Goal: Communication & Community: Answer question/provide support

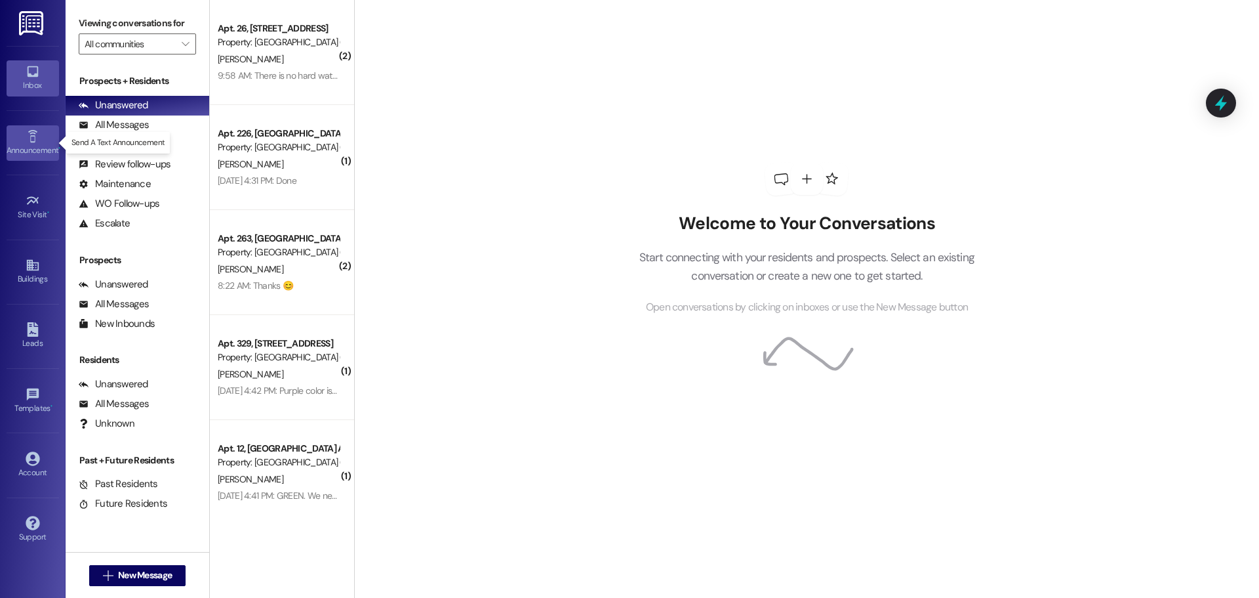
click at [36, 134] on icon at bounding box center [33, 136] width 14 height 14
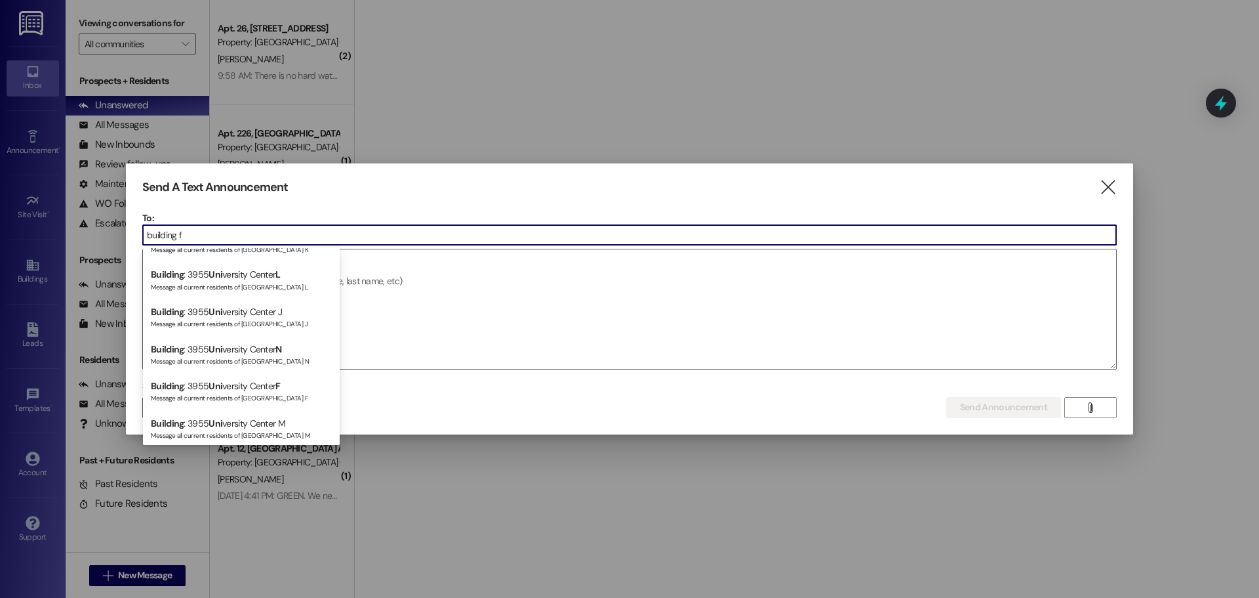
scroll to position [449, 0]
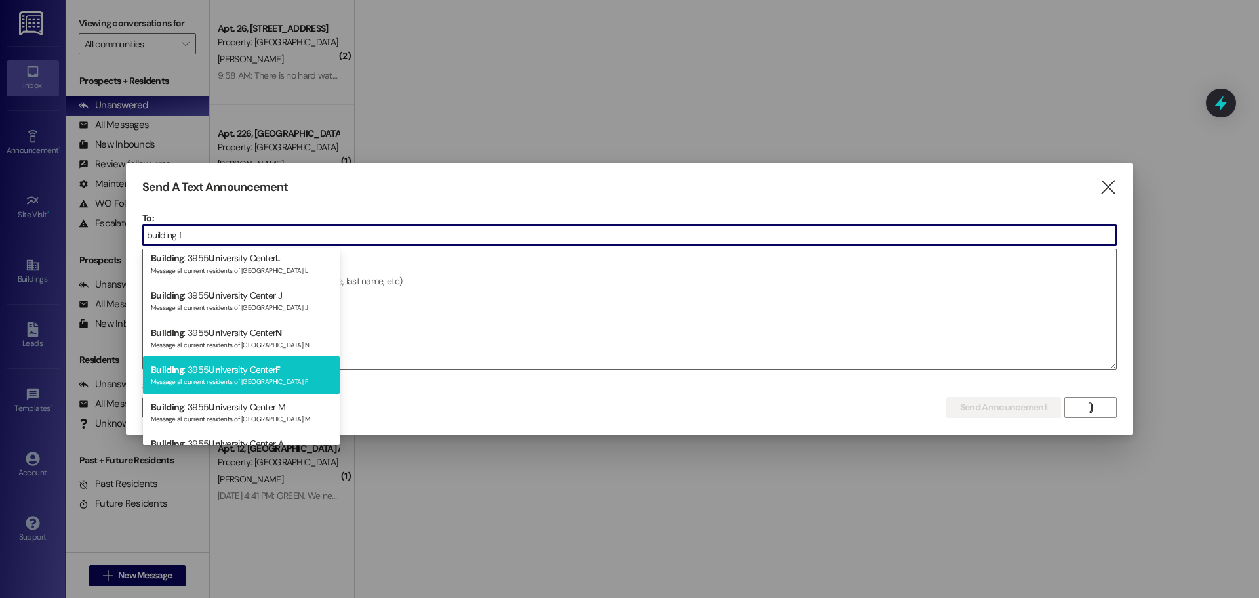
type input "building f"
click at [279, 377] on div "Message all current residents of [GEOGRAPHIC_DATA] F" at bounding box center [241, 380] width 181 height 11
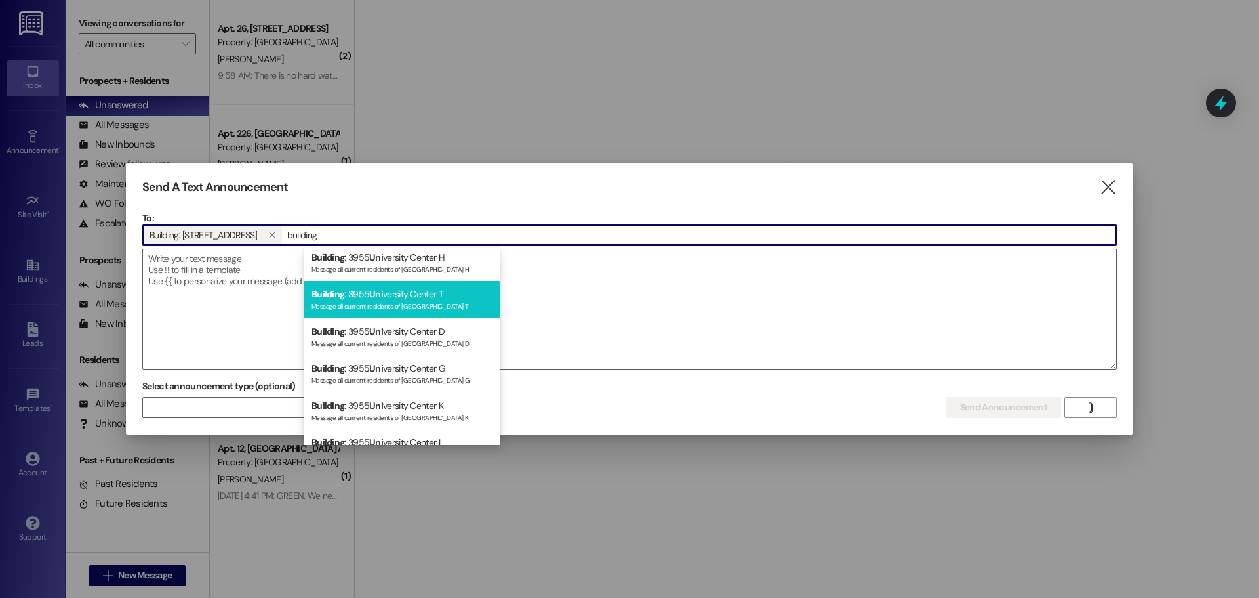
scroll to position [272, 0]
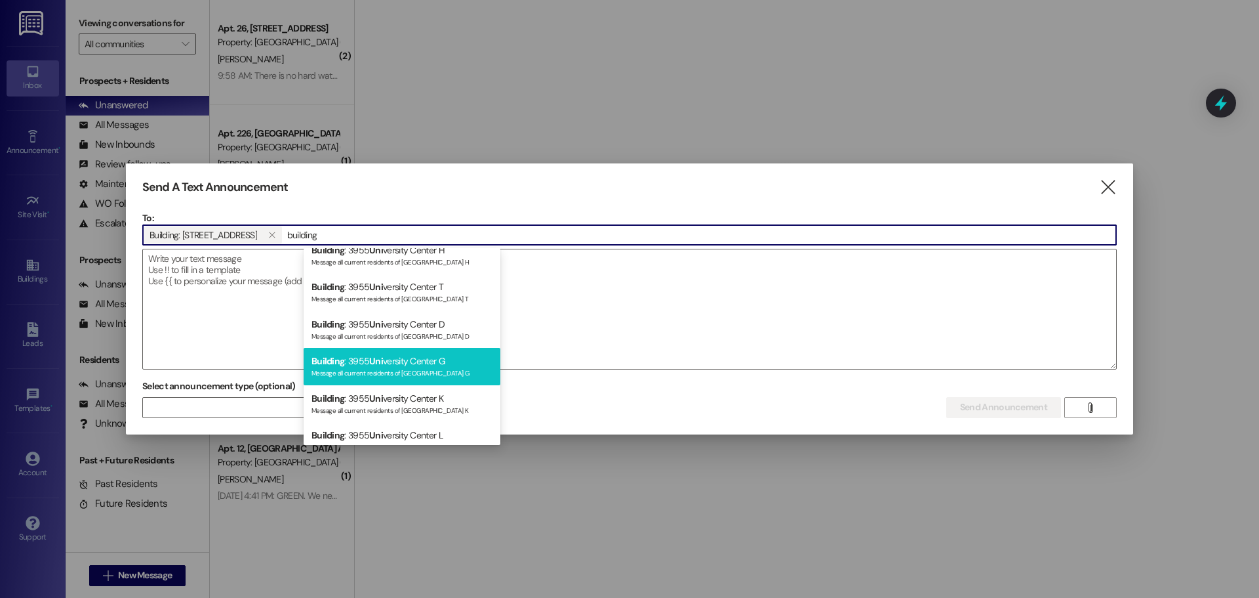
type input "building"
click at [430, 359] on div "Building : 3955 Uni versity Center G Message all current residents of [GEOGRAPH…" at bounding box center [402, 366] width 197 height 37
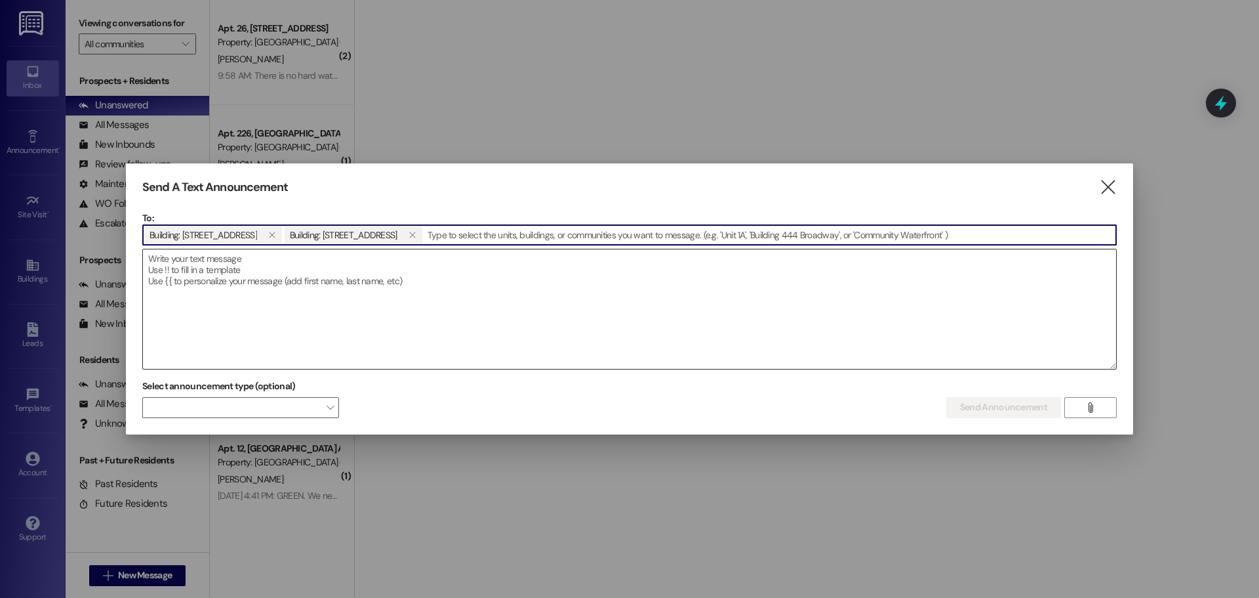
click at [337, 265] on textarea at bounding box center [629, 308] width 973 height 119
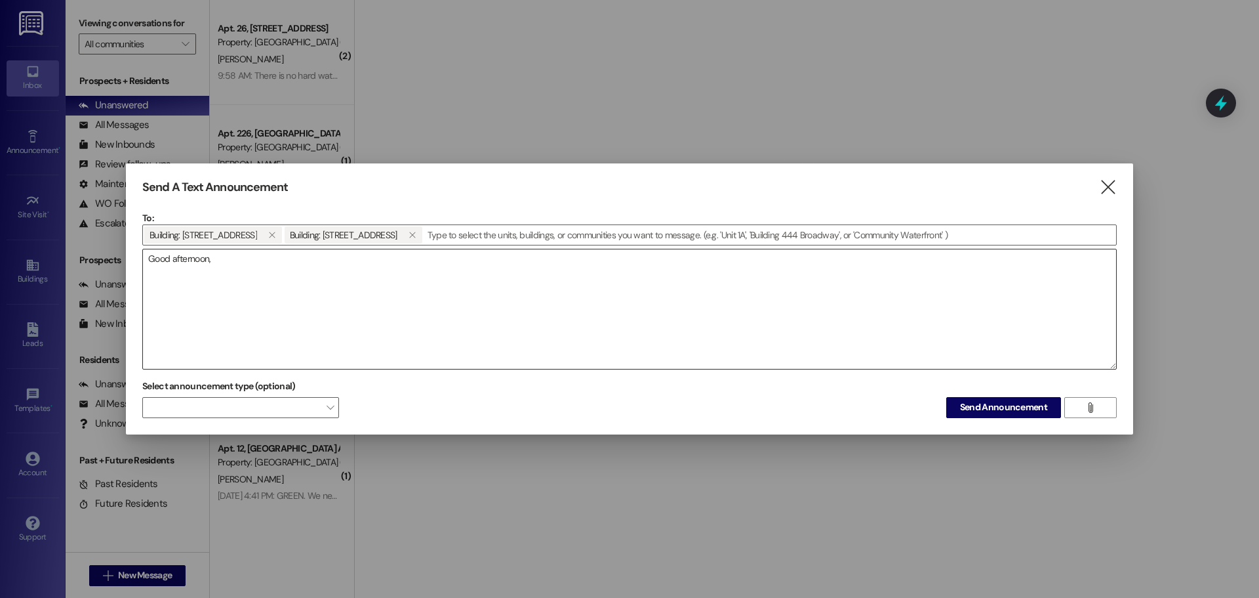
click at [203, 277] on textarea "Good afternoon," at bounding box center [629, 308] width 973 height 119
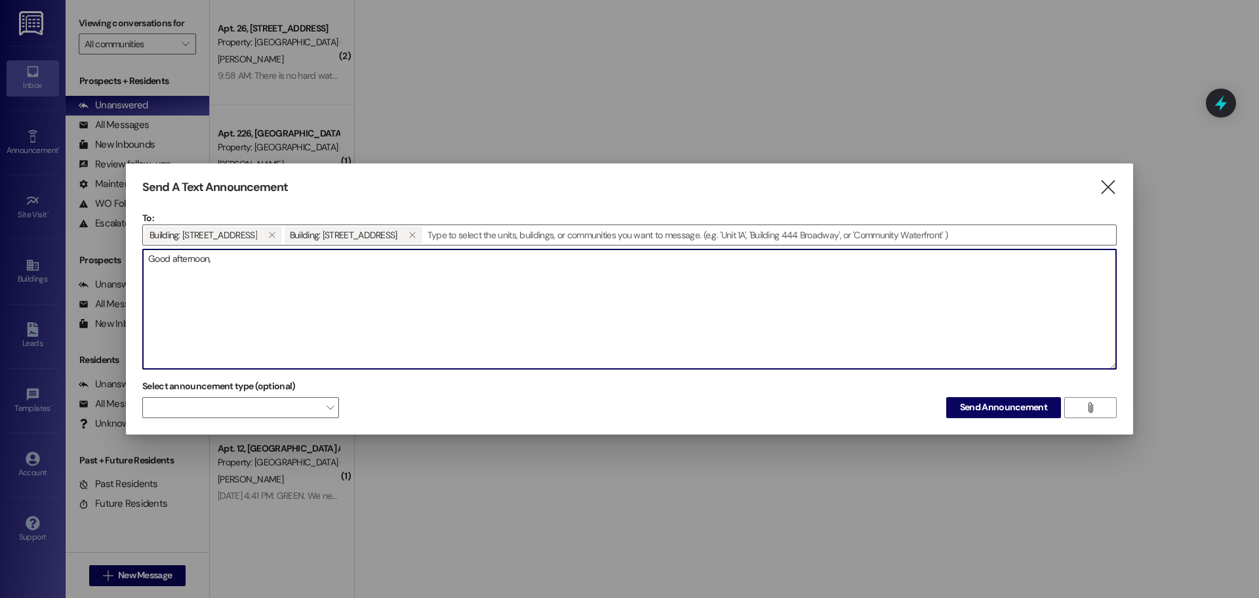
click at [226, 266] on textarea "Good afternoon," at bounding box center [629, 308] width 973 height 119
type textarea "G"
paste textarea "Good afternoon, residents, As you know, we are currently painting the buildings…"
click at [762, 279] on textarea "Good afternoon, residents, As you know, we are currently painting the buildings…" at bounding box center [629, 308] width 973 height 119
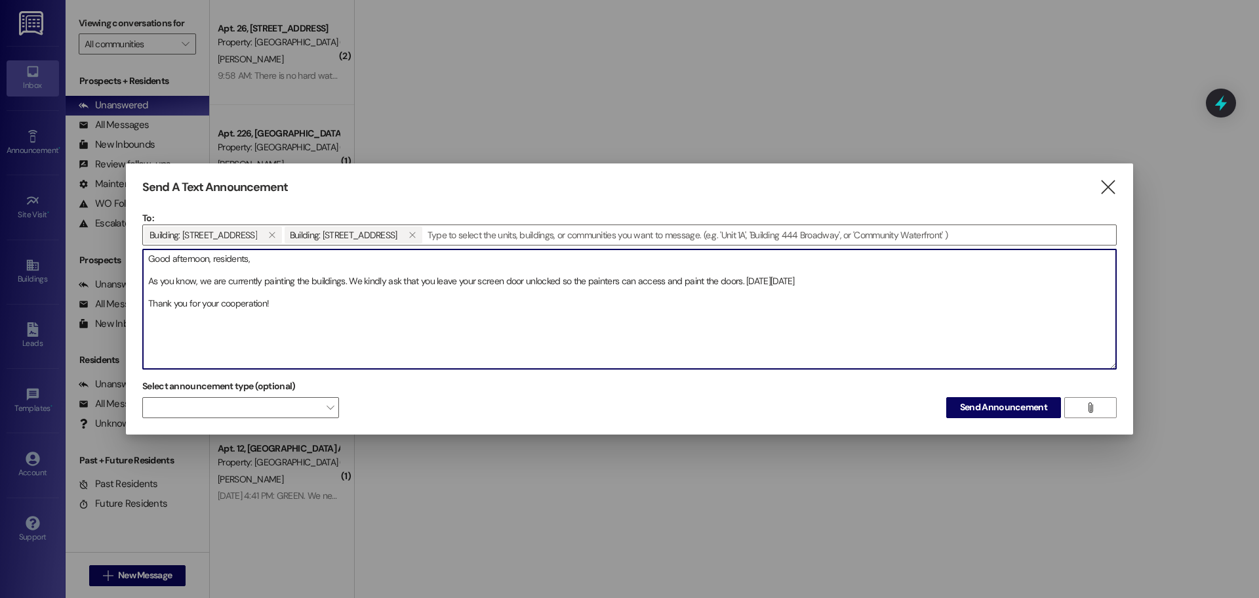
click at [853, 283] on textarea "Good afternoon, residents, As you know, we are currently painting the buildings…" at bounding box center [629, 308] width 973 height 119
click at [894, 280] on textarea "Good afternoon, residents, As you know, we are currently painting the buildings…" at bounding box center [629, 308] width 973 height 119
type textarea "Good afternoon, residents, As you know, we are currently painting the buildings…"
click at [1003, 404] on span "Send Announcement" at bounding box center [1003, 407] width 87 height 14
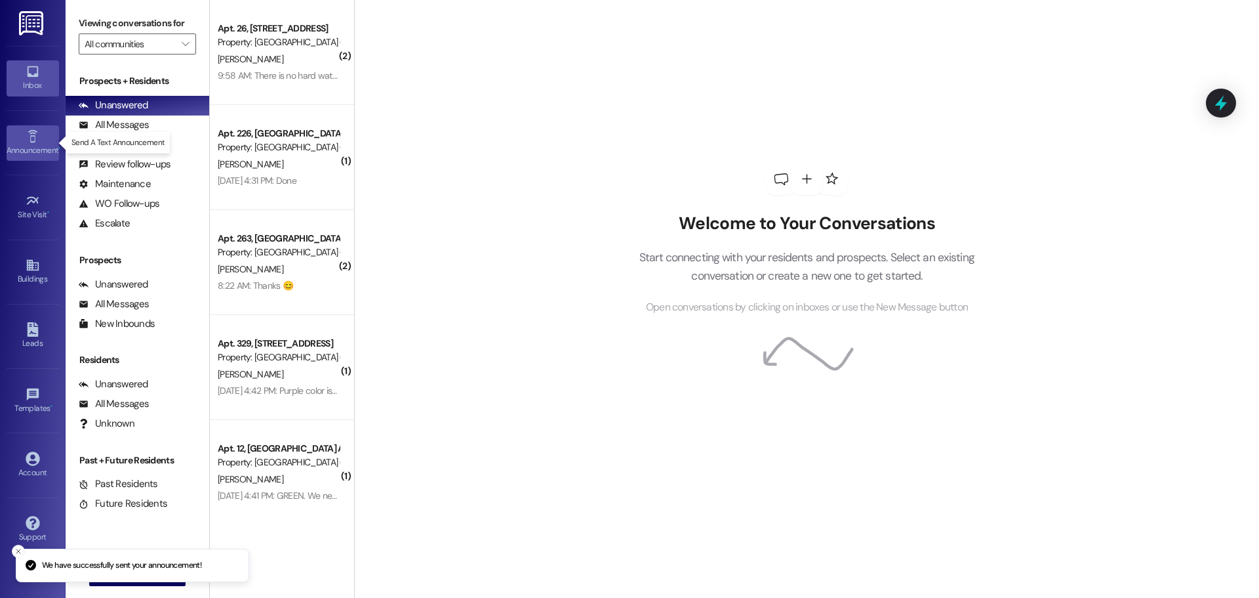
click at [30, 144] on div "Announcement •" at bounding box center [33, 150] width 66 height 13
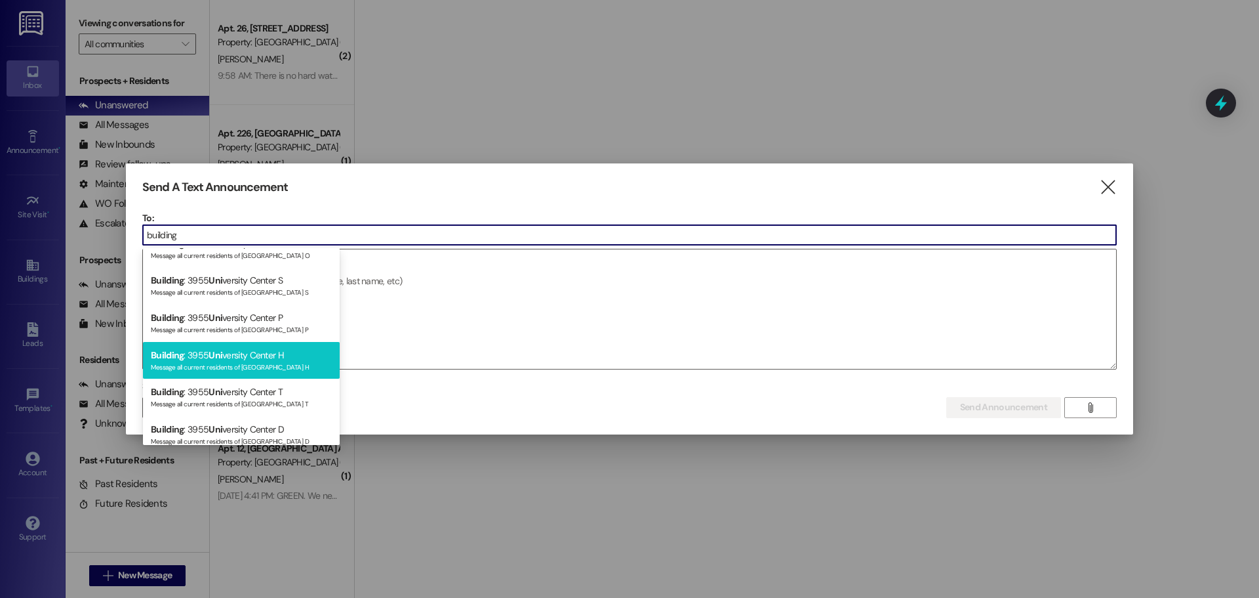
scroll to position [184, 0]
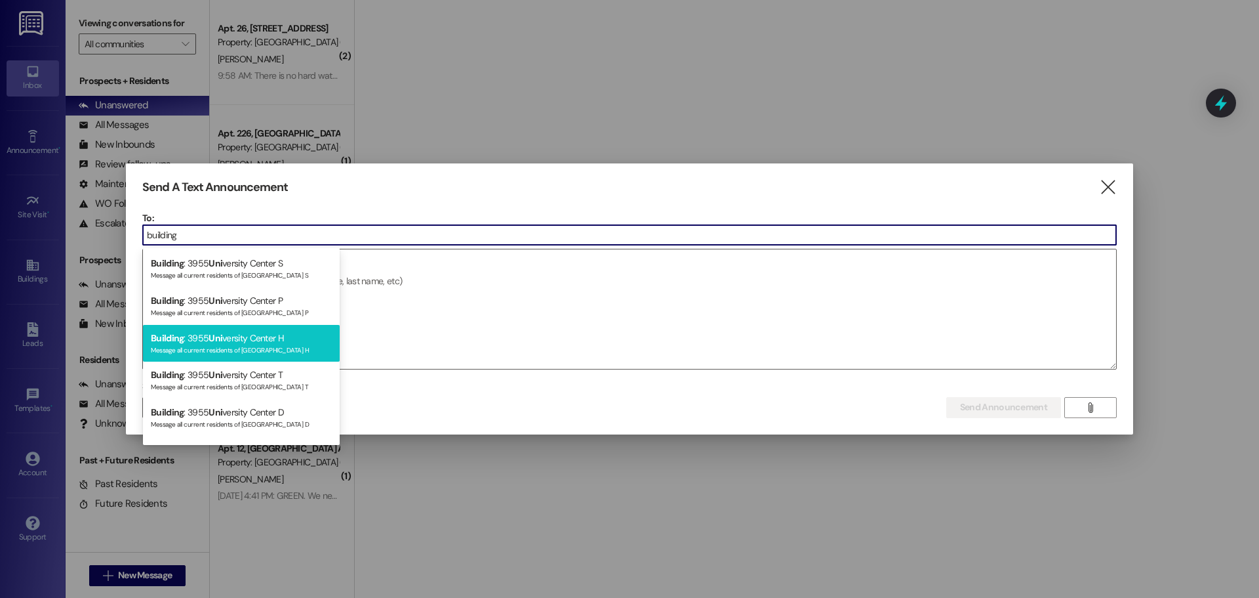
type input "building"
click at [291, 343] on div "Message all current residents of [GEOGRAPHIC_DATA] H" at bounding box center [241, 348] width 181 height 11
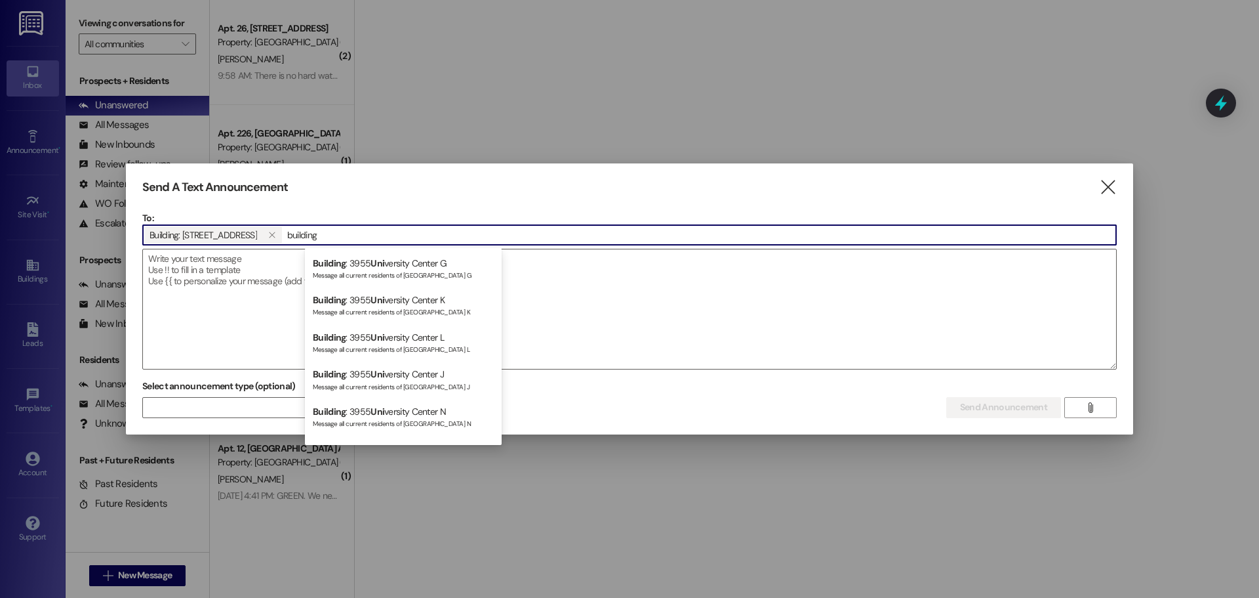
scroll to position [348, 0]
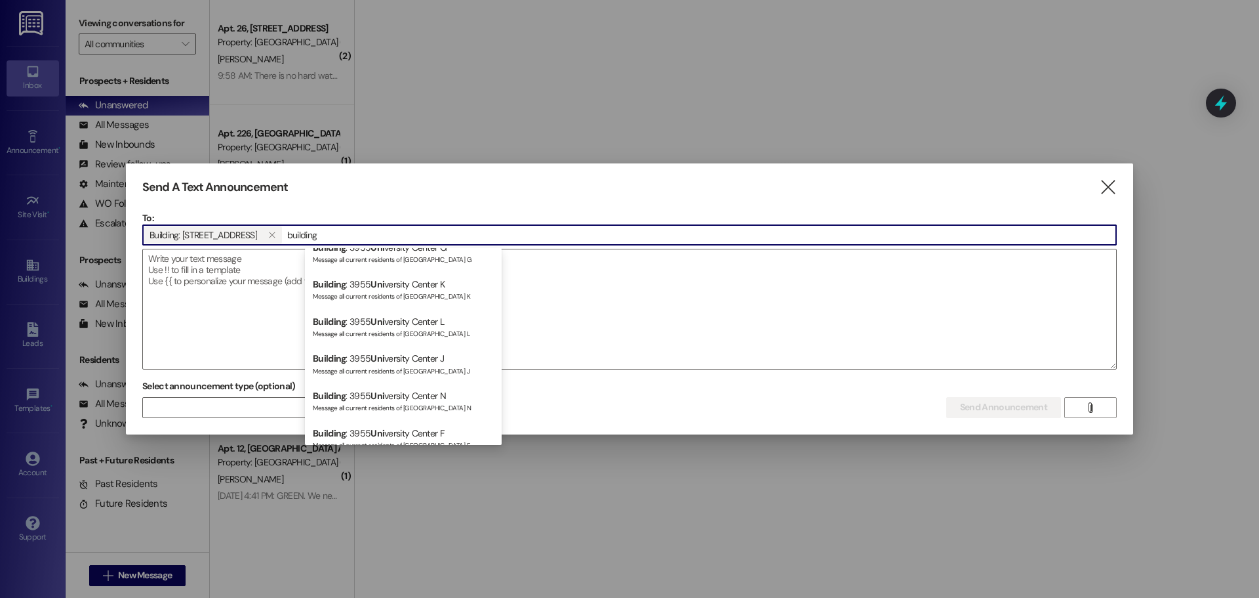
type input "building"
click at [404, 357] on div "Building : 3955 Uni versity Center J Message all current residents of [GEOGRAPH…" at bounding box center [403, 363] width 197 height 37
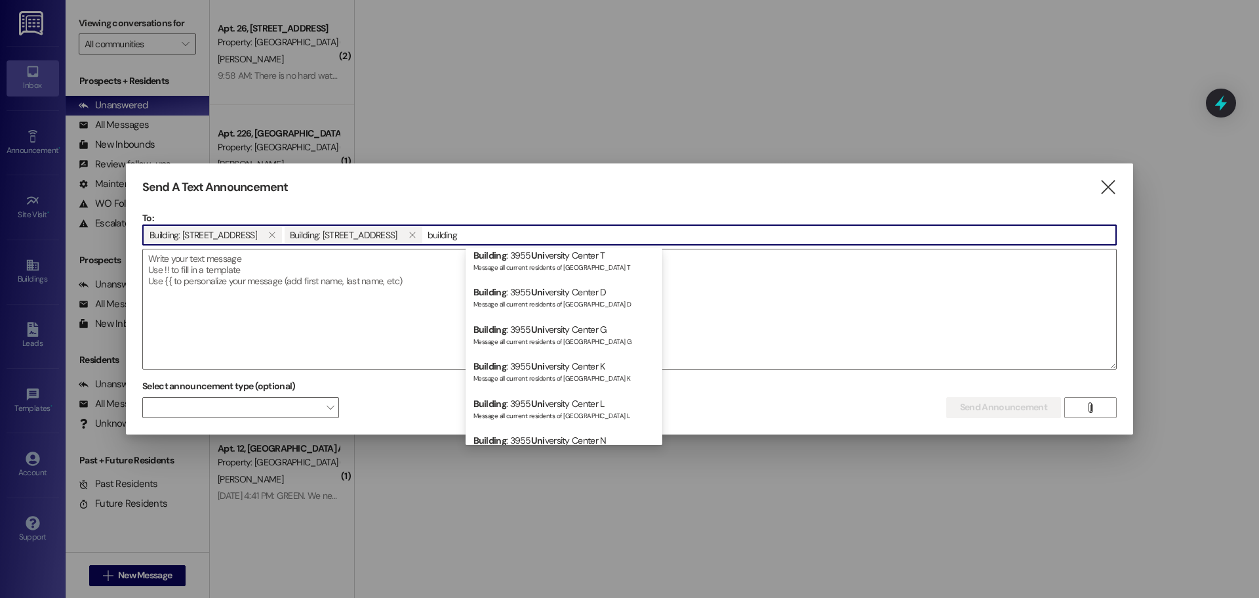
scroll to position [276, 0]
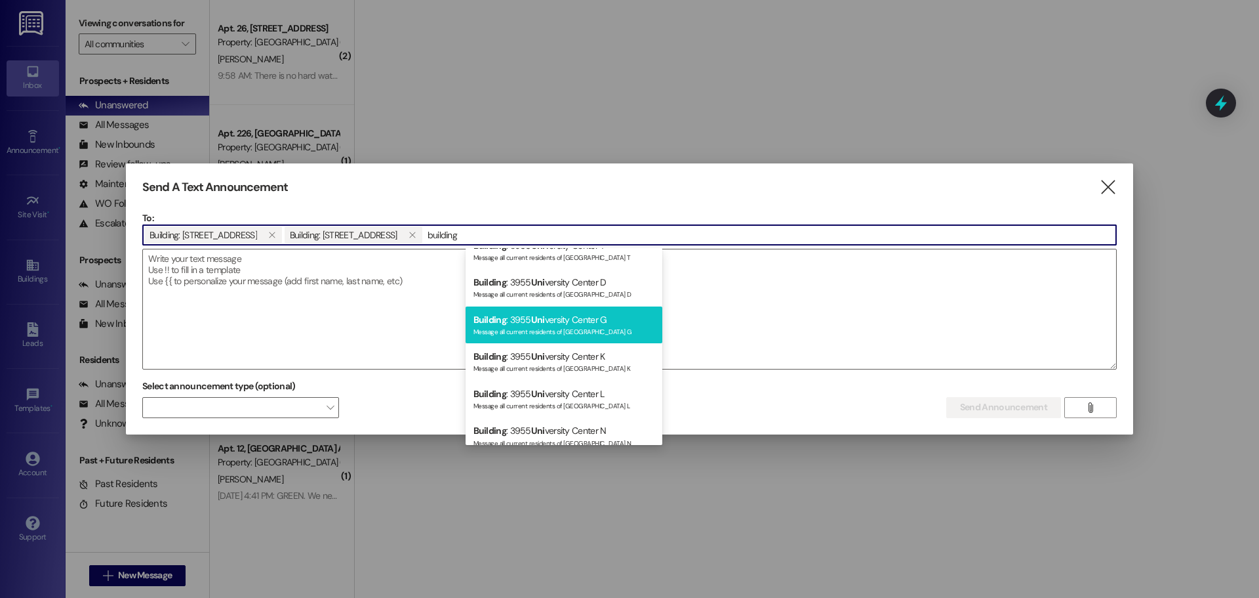
type input "building"
click at [588, 339] on div "Building : 3955 Uni versity Center G Message all current residents of [GEOGRAPH…" at bounding box center [564, 324] width 197 height 37
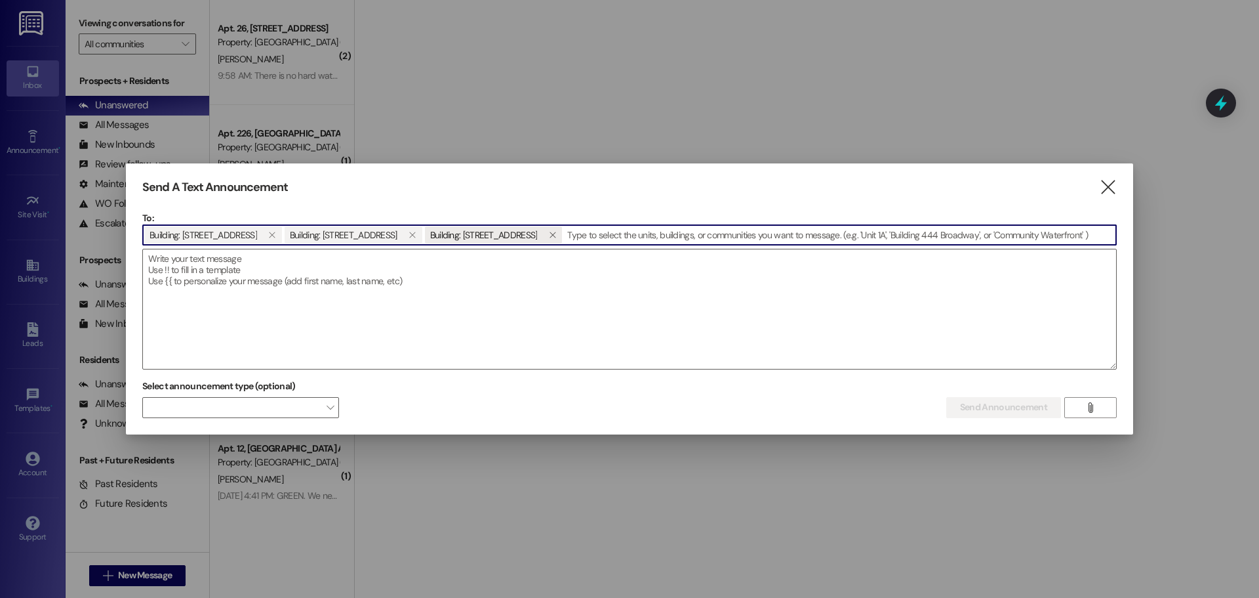
click at [563, 235] on div "Building: [STREET_ADDRESS] " at bounding box center [494, 234] width 138 height 17
click at [562, 237] on button "" at bounding box center [552, 234] width 20 height 17
click button "" at bounding box center [413, 234] width 20 height 17
click at [382, 235] on input at bounding box center [699, 235] width 833 height 20
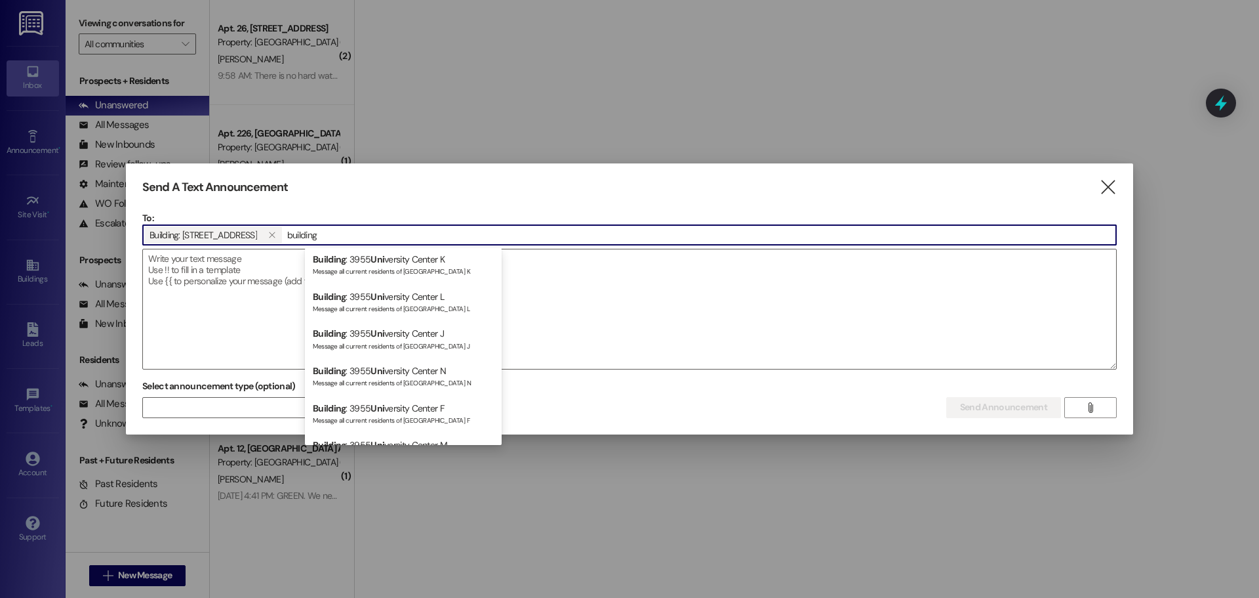
scroll to position [384, 0]
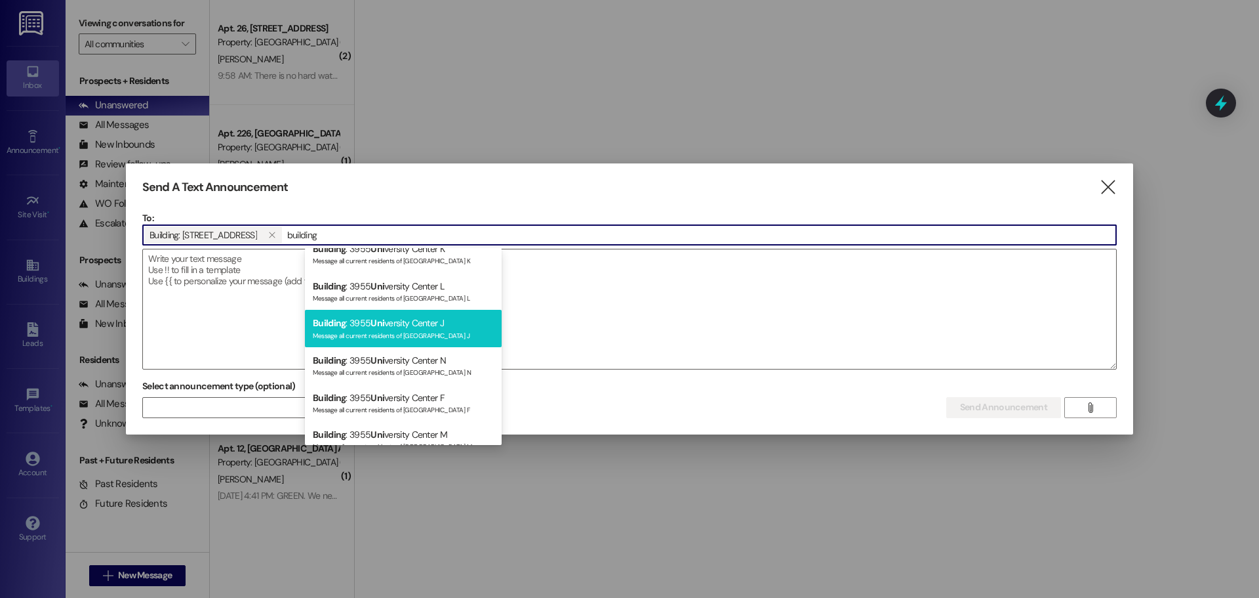
type input "building"
click at [422, 327] on div "Building : 3955 Uni versity Center J Message all current residents of [GEOGRAPH…" at bounding box center [403, 328] width 197 height 37
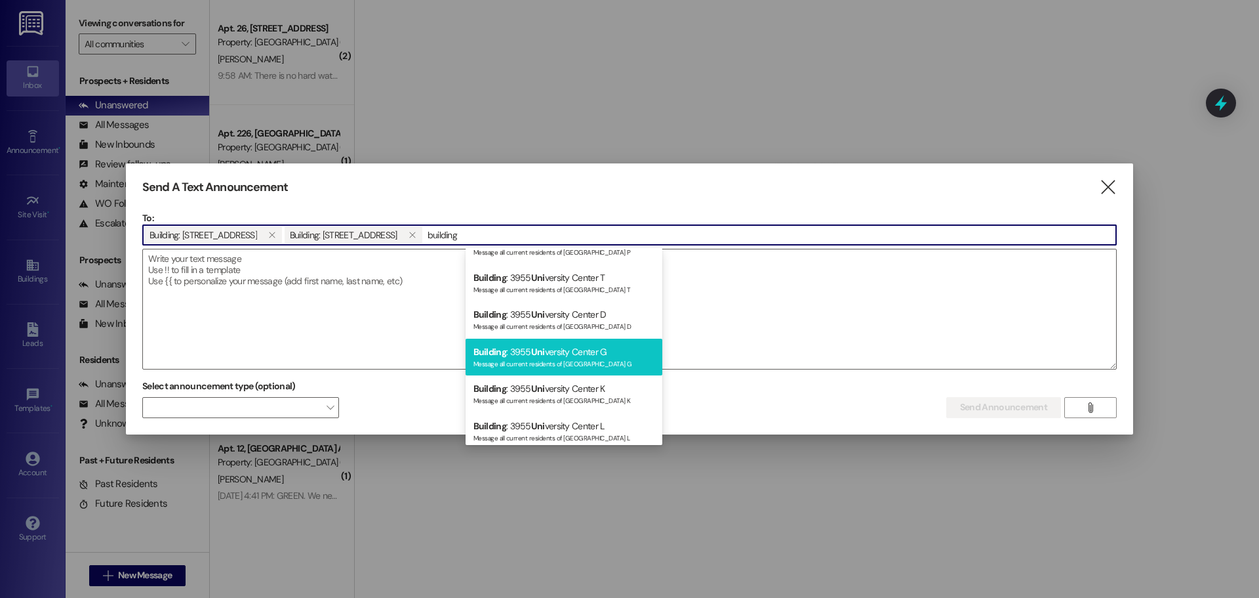
scroll to position [261, 0]
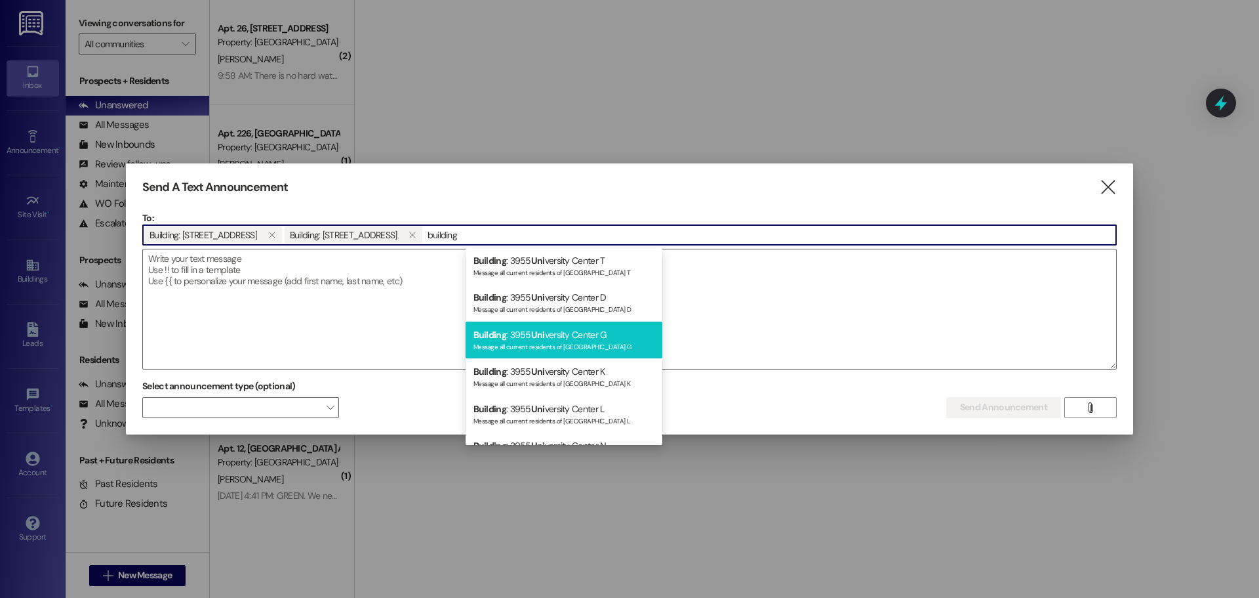
type input "building"
click at [554, 363] on div "Building : 3955 Uni versity Center K Message all current residents of [GEOGRAPH…" at bounding box center [564, 376] width 197 height 37
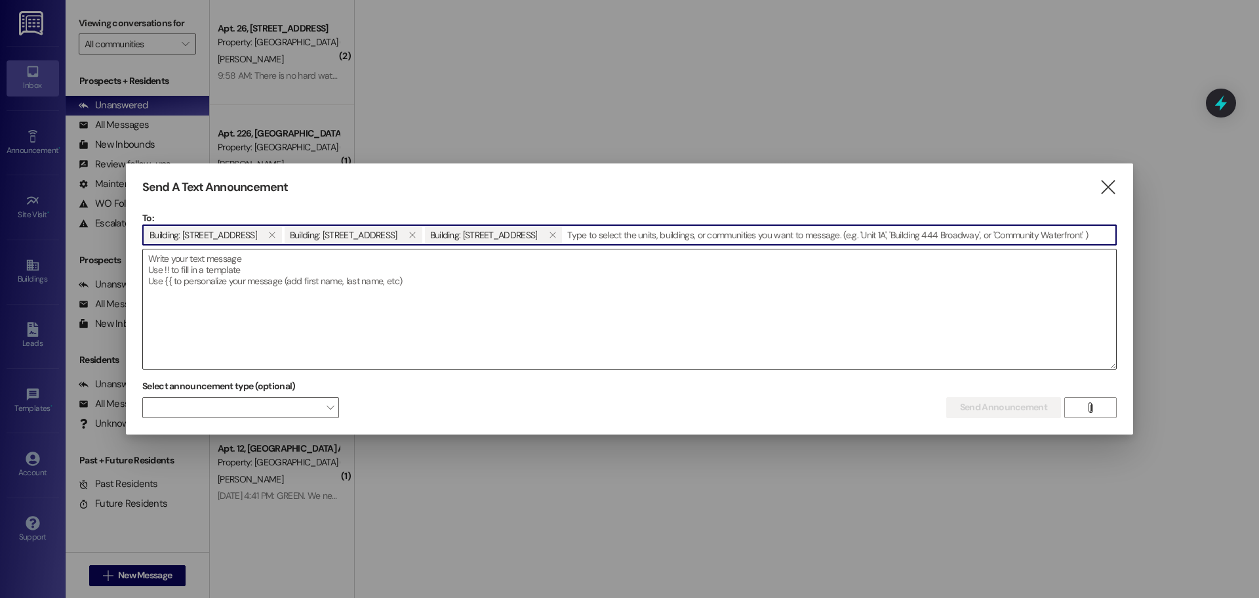
click at [241, 289] on textarea at bounding box center [629, 308] width 973 height 119
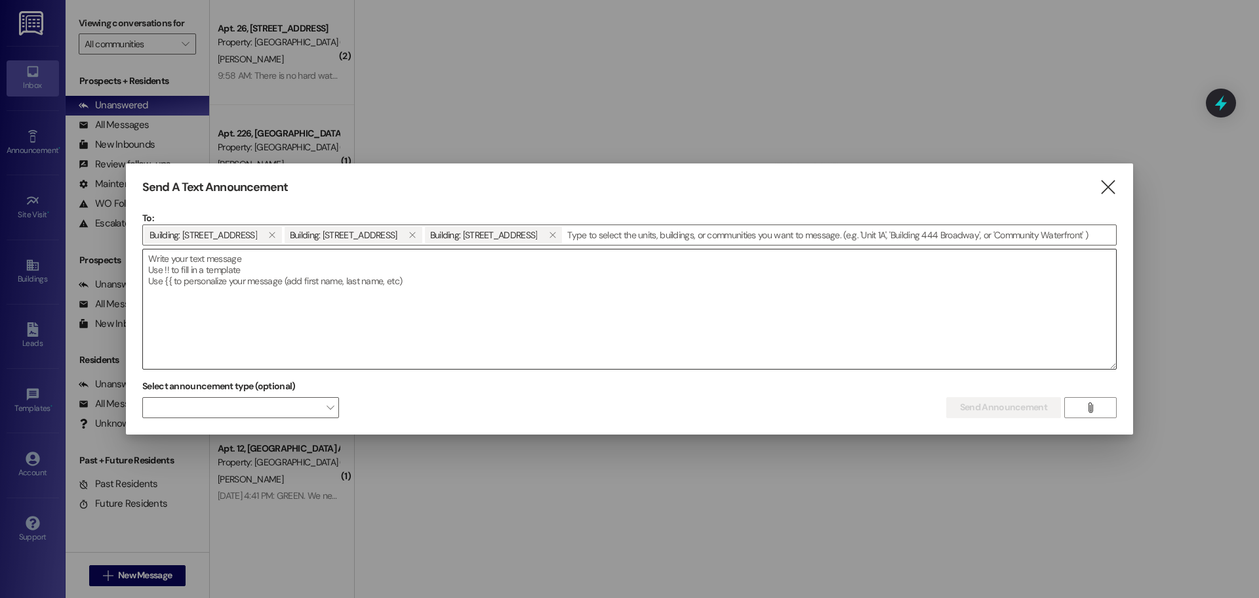
click at [207, 273] on textarea at bounding box center [629, 308] width 973 height 119
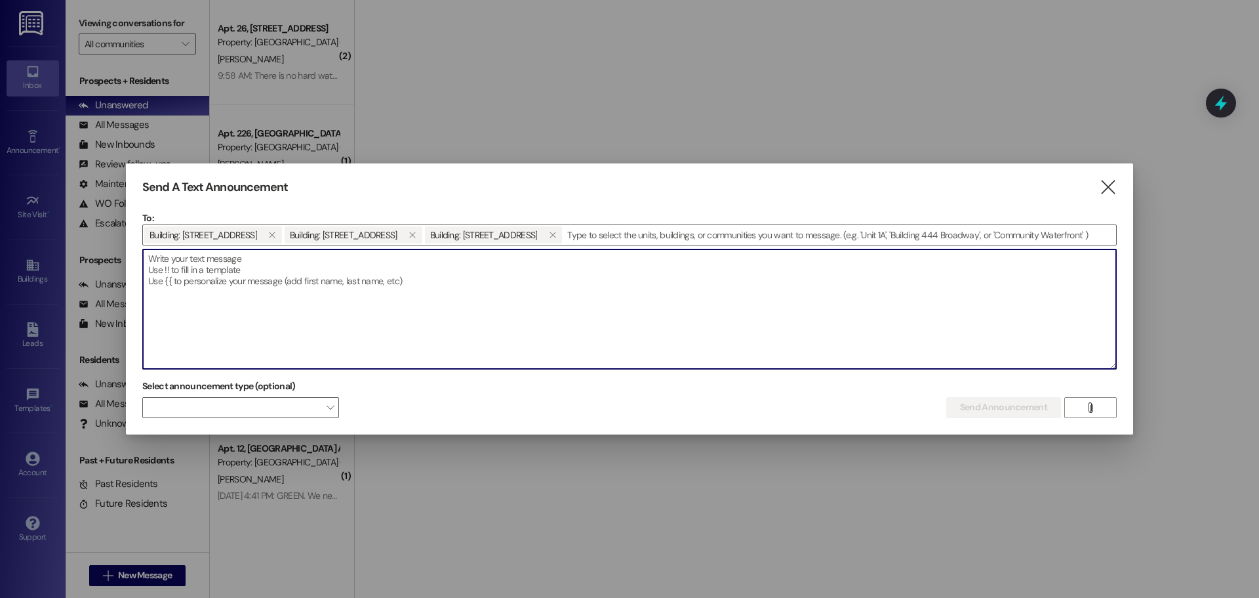
paste textarea "Good afternoon, residents, As you know, we are currently painting the buildings…"
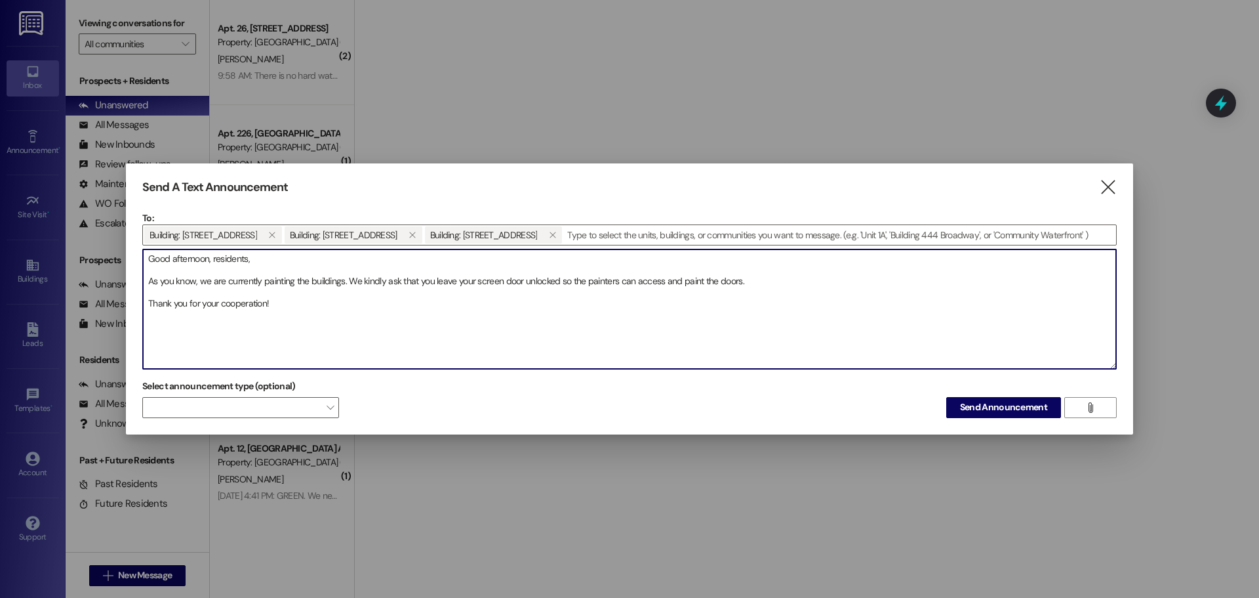
click at [352, 281] on textarea "Good afternoon, residents, As you know, we are currently painting the buildings…" at bounding box center [629, 308] width 973 height 119
click at [536, 287] on textarea "Good afternoon, residents, As you know, we are currently painting the buildings…" at bounding box center [629, 308] width 973 height 119
click at [548, 286] on textarea "Good afternoon, residents, As you know, we are currently painting the buildings…" at bounding box center [629, 308] width 973 height 119
type textarea "Good afternoon, residents, As you know, we are currently painting the buildings…"
click at [1011, 407] on span "Send Announcement" at bounding box center [1003, 407] width 87 height 14
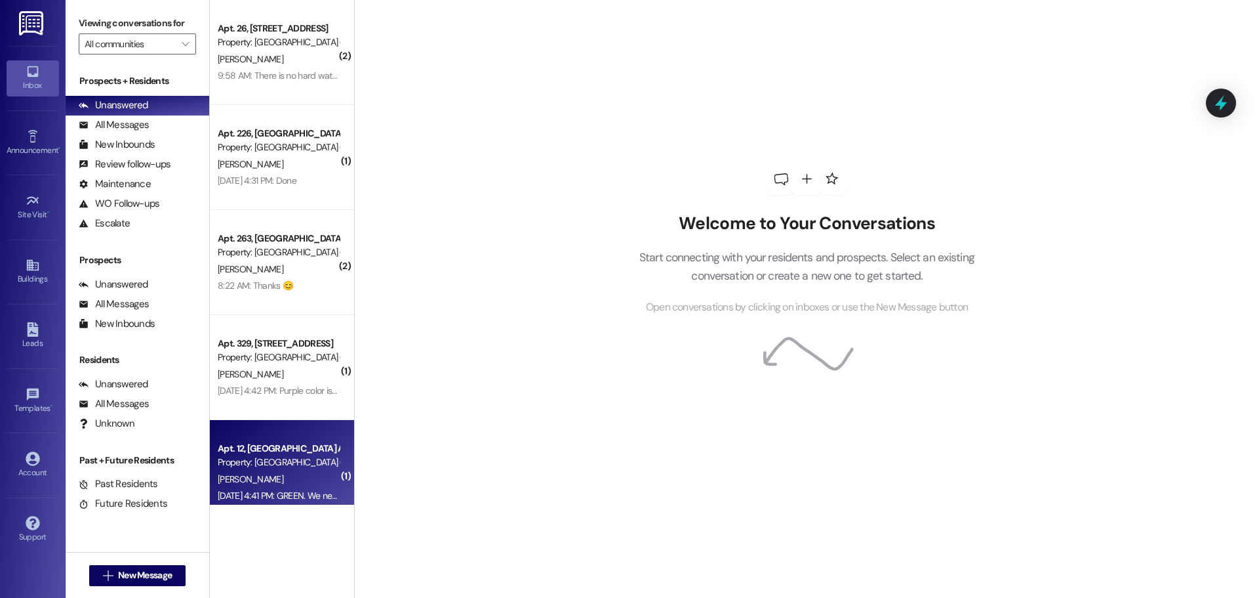
click at [256, 461] on div "Property: [GEOGRAPHIC_DATA] (4024)" at bounding box center [278, 462] width 121 height 14
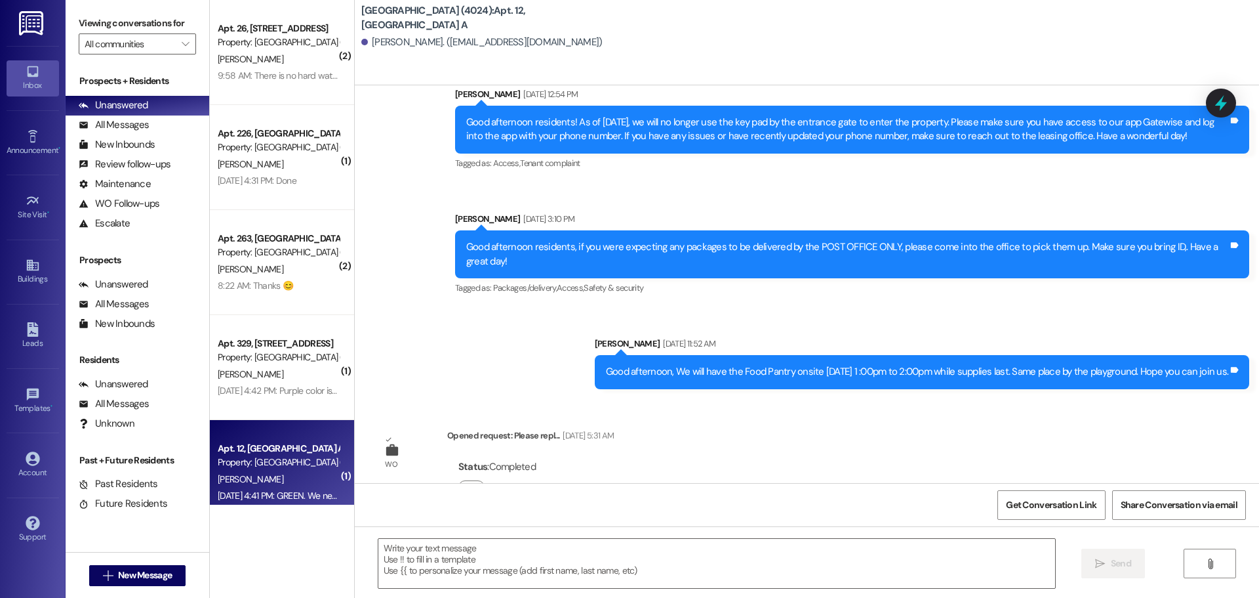
scroll to position [7536, 0]
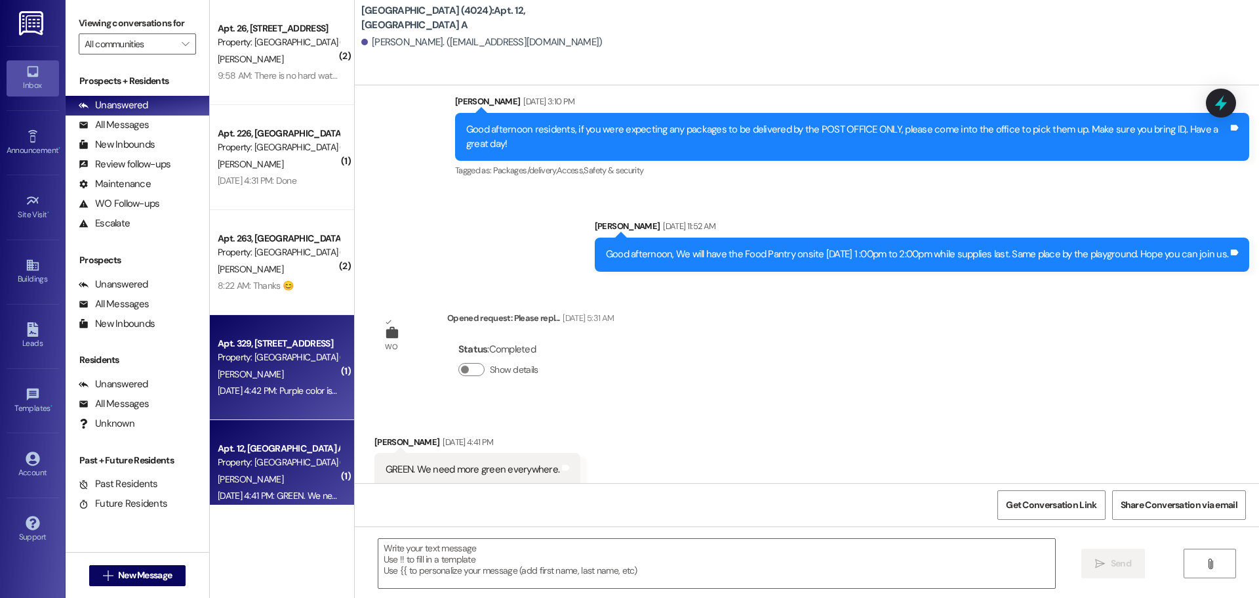
click at [256, 379] on span "[PERSON_NAME]" at bounding box center [251, 374] width 66 height 12
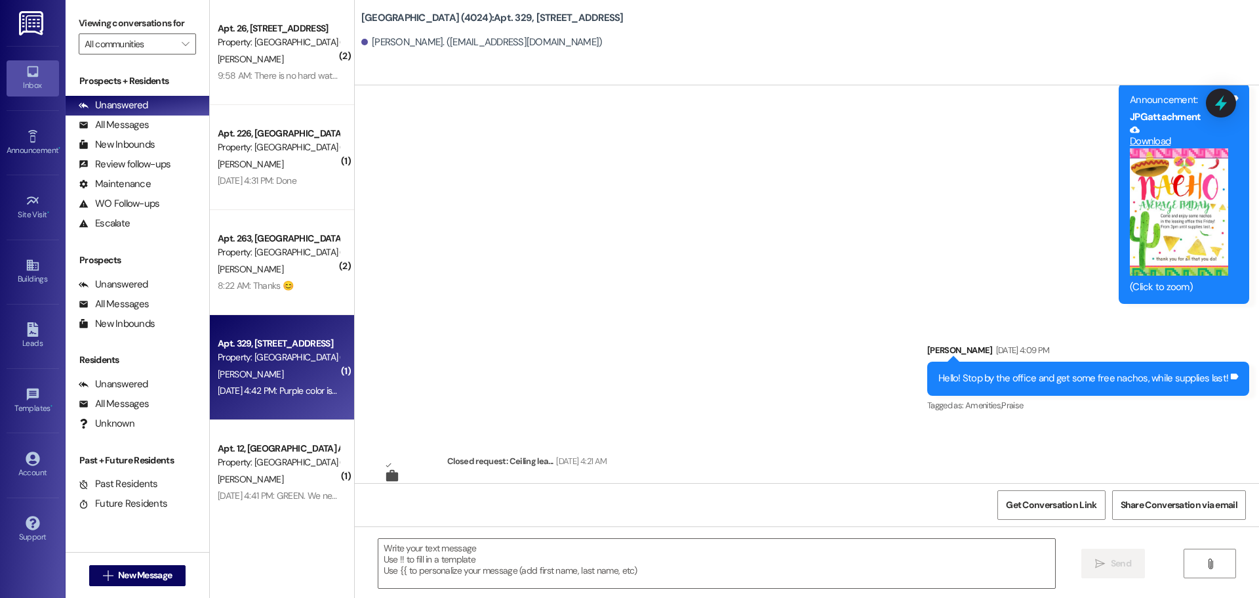
scroll to position [15279, 0]
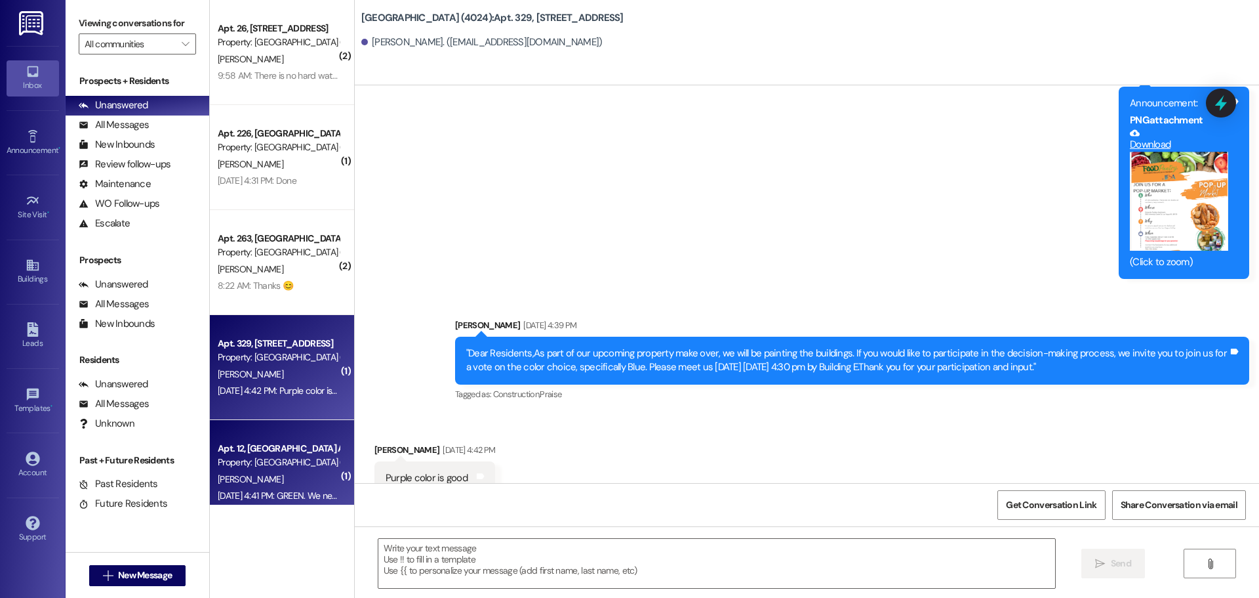
click at [281, 458] on div "Property: [GEOGRAPHIC_DATA] (4024)" at bounding box center [278, 462] width 121 height 14
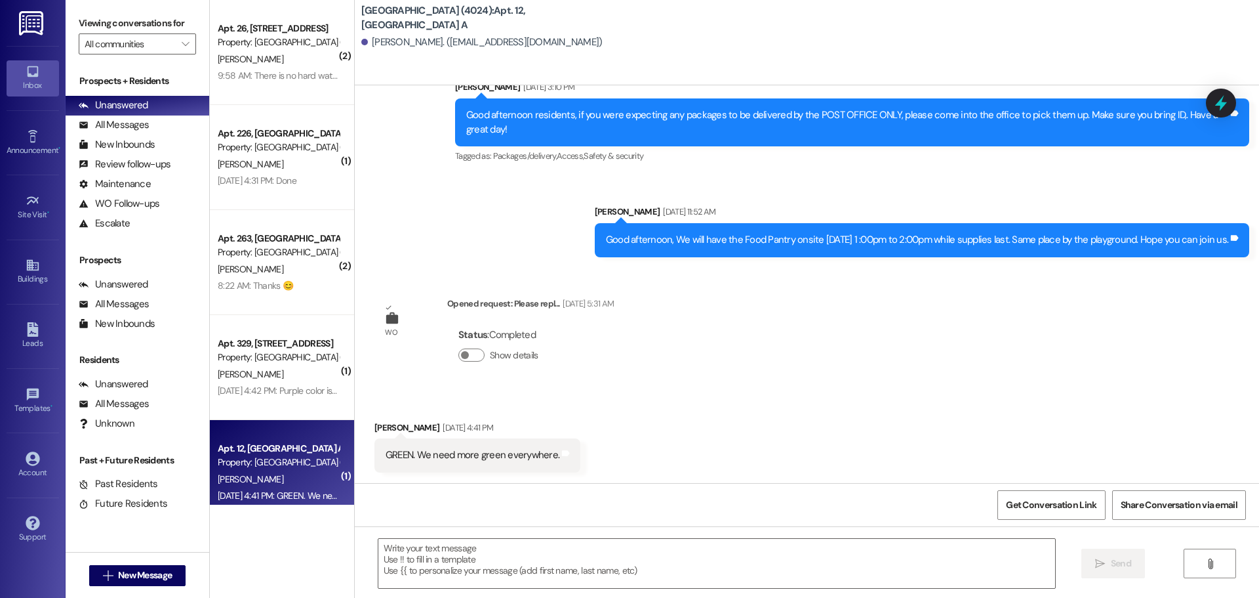
scroll to position [7536, 0]
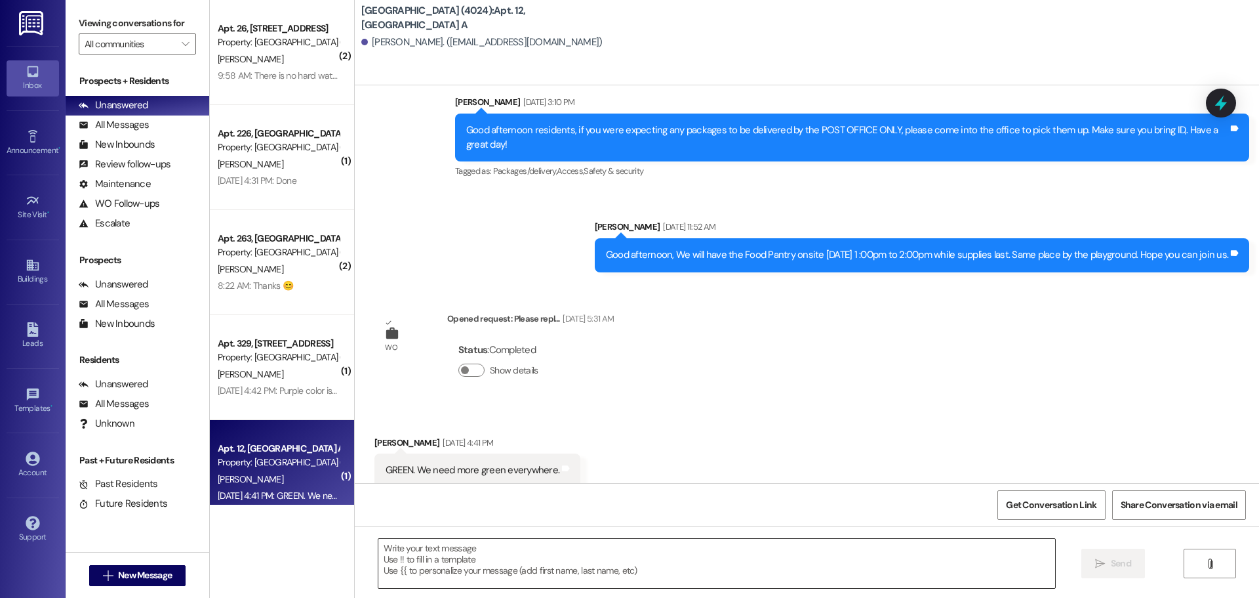
click at [533, 560] on textarea at bounding box center [716, 563] width 677 height 49
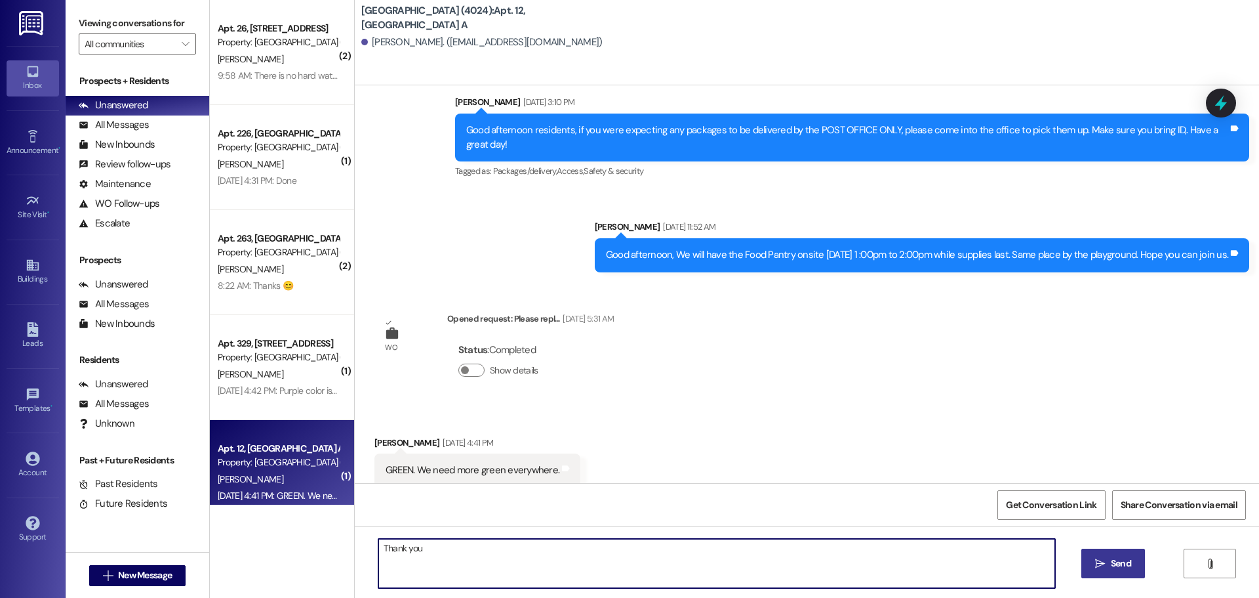
type textarea "Thank you"
click at [1112, 563] on span "Send" at bounding box center [1121, 563] width 20 height 14
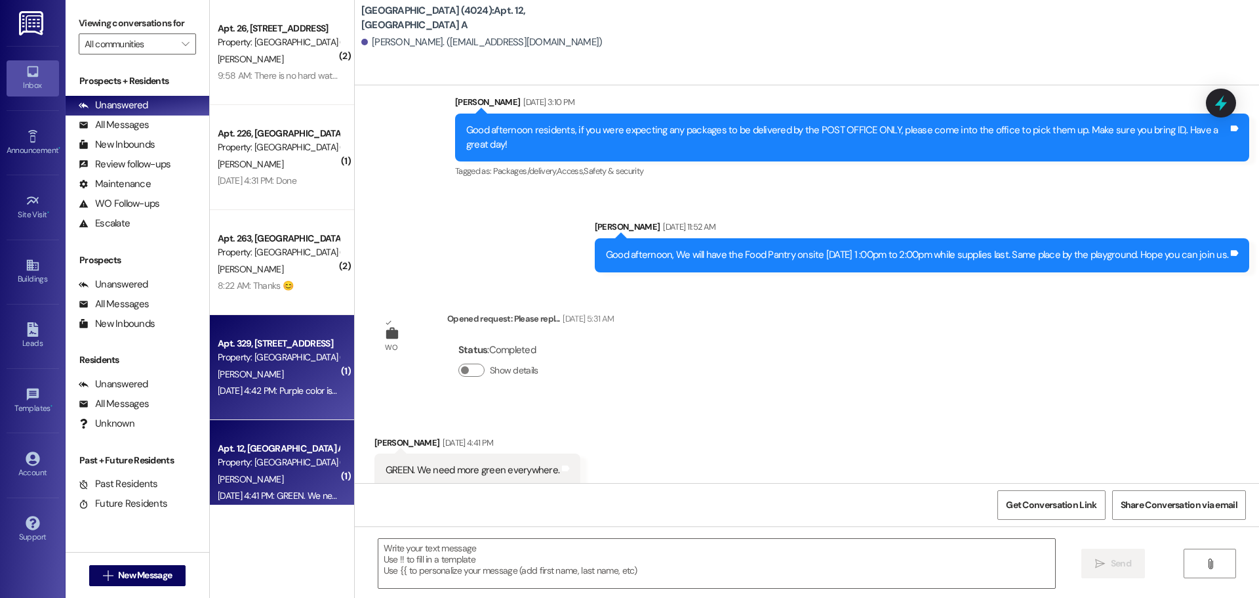
click at [260, 380] on div "[PERSON_NAME]" at bounding box center [278, 374] width 124 height 16
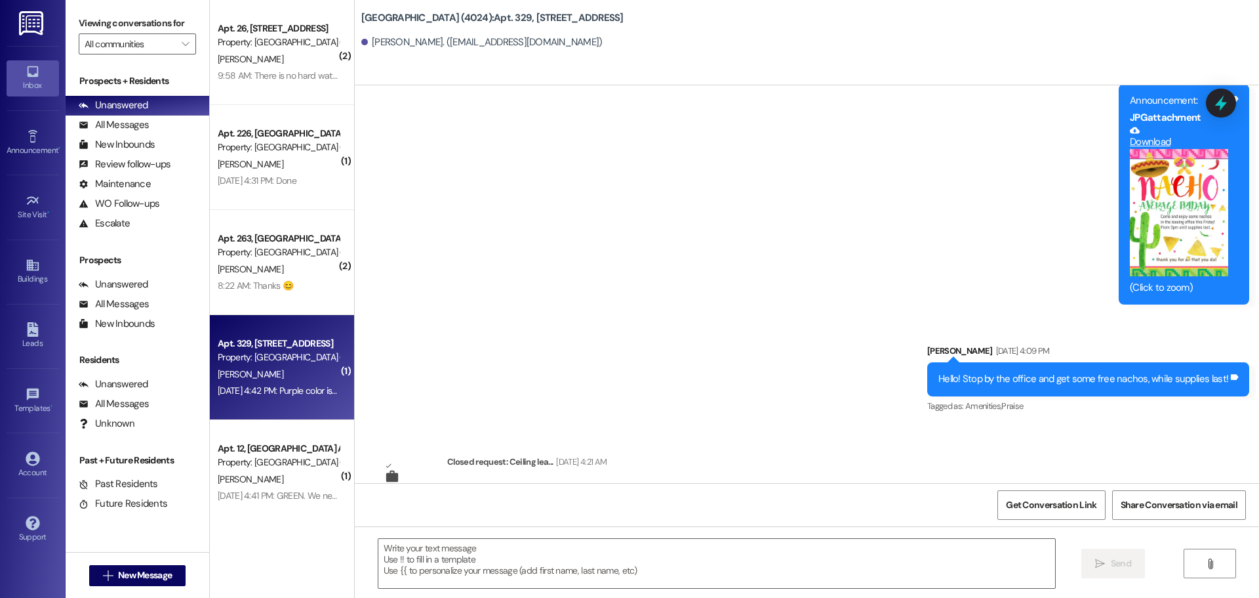
scroll to position [15279, 0]
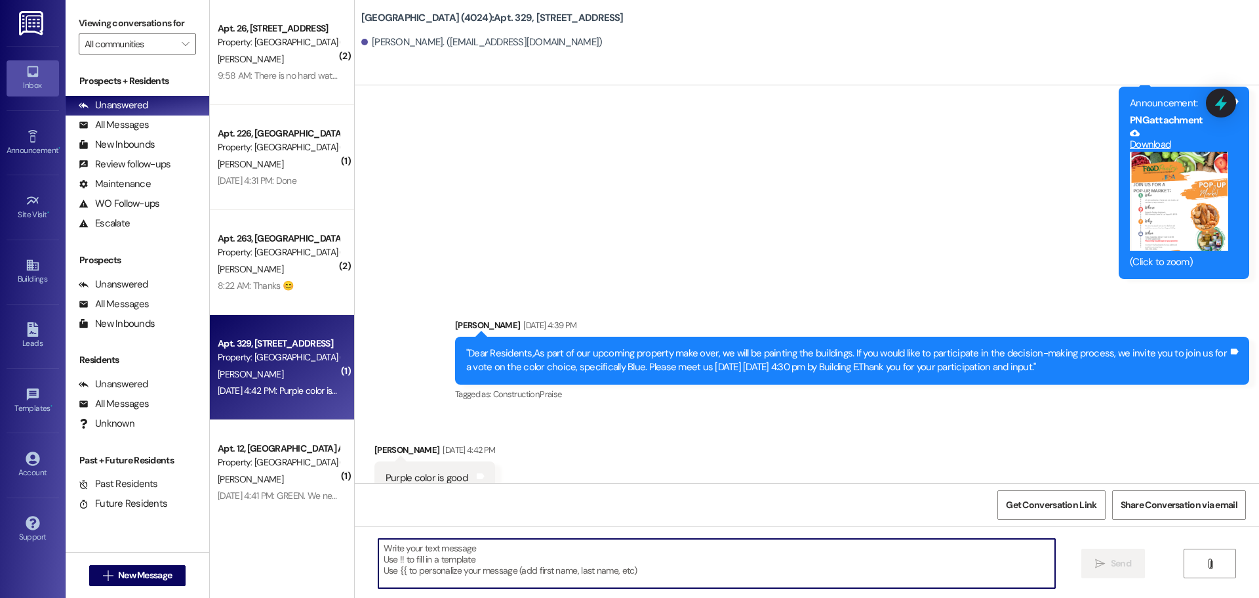
click at [512, 567] on textarea at bounding box center [716, 563] width 677 height 49
type textarea "Thanlk you"
click at [1113, 561] on span "Send" at bounding box center [1121, 563] width 20 height 14
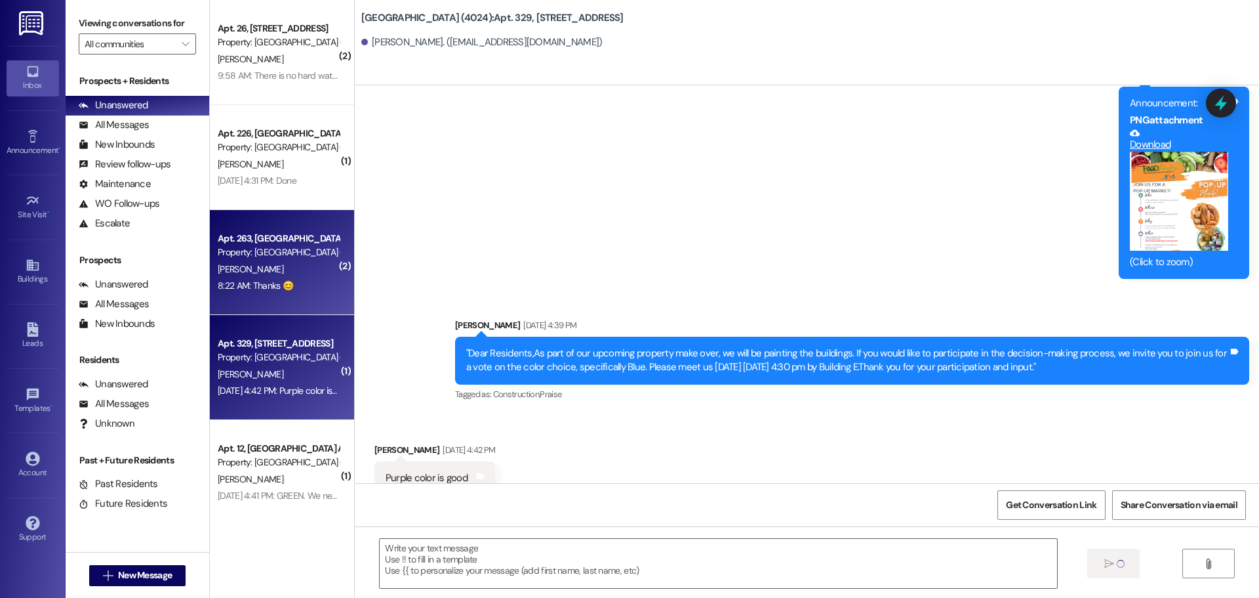
click at [282, 278] on div "8:22 AM: Thanks 😊 8:22 AM: Thanks 😊" at bounding box center [278, 285] width 124 height 16
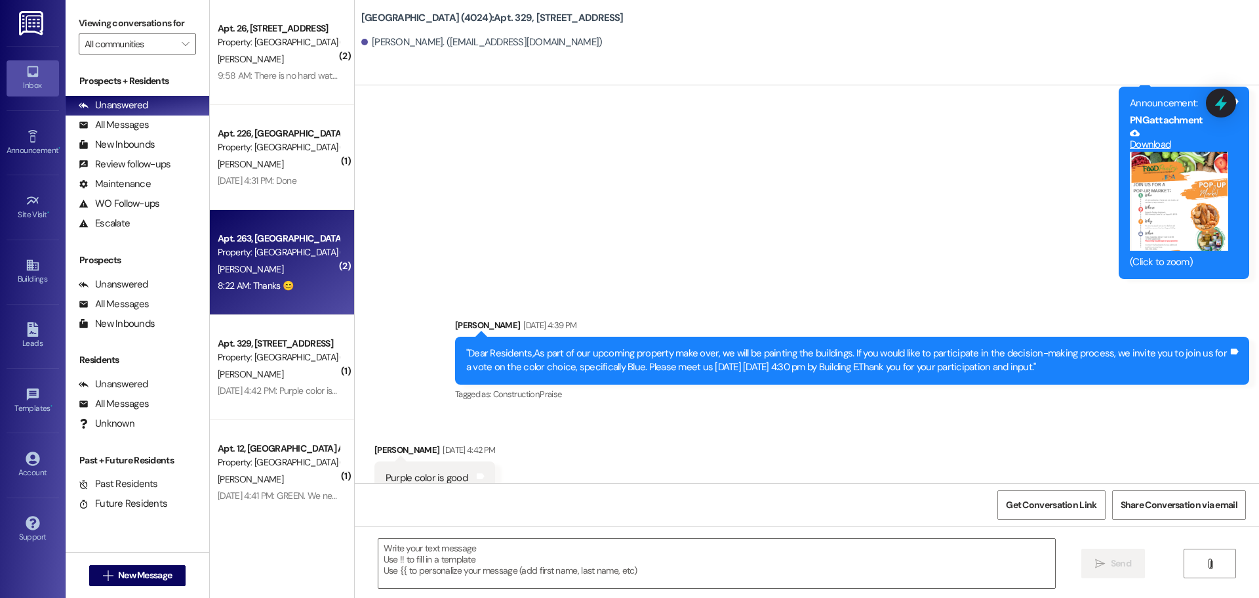
scroll to position [15279, 0]
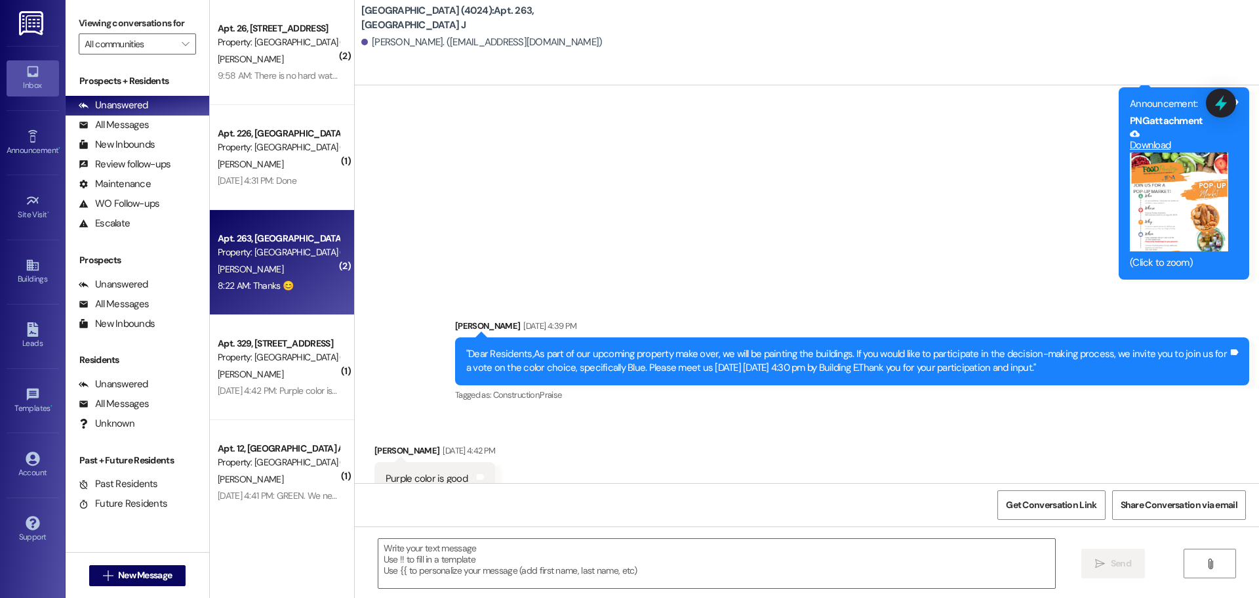
click at [297, 269] on div "[PERSON_NAME]" at bounding box center [278, 269] width 124 height 16
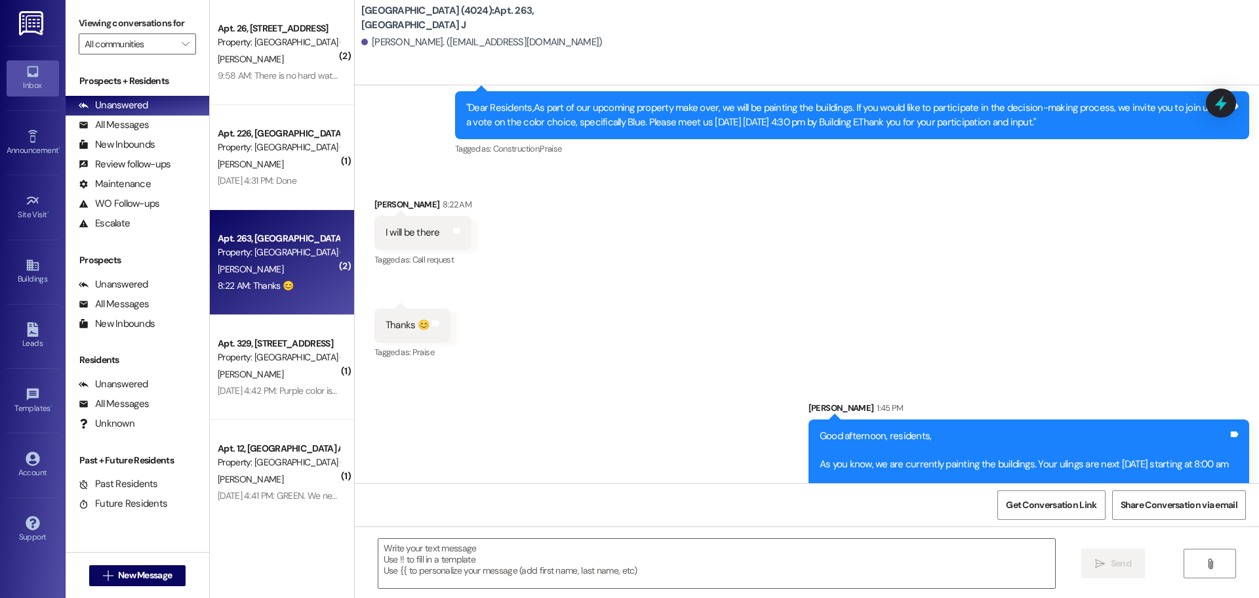
scroll to position [25022, 0]
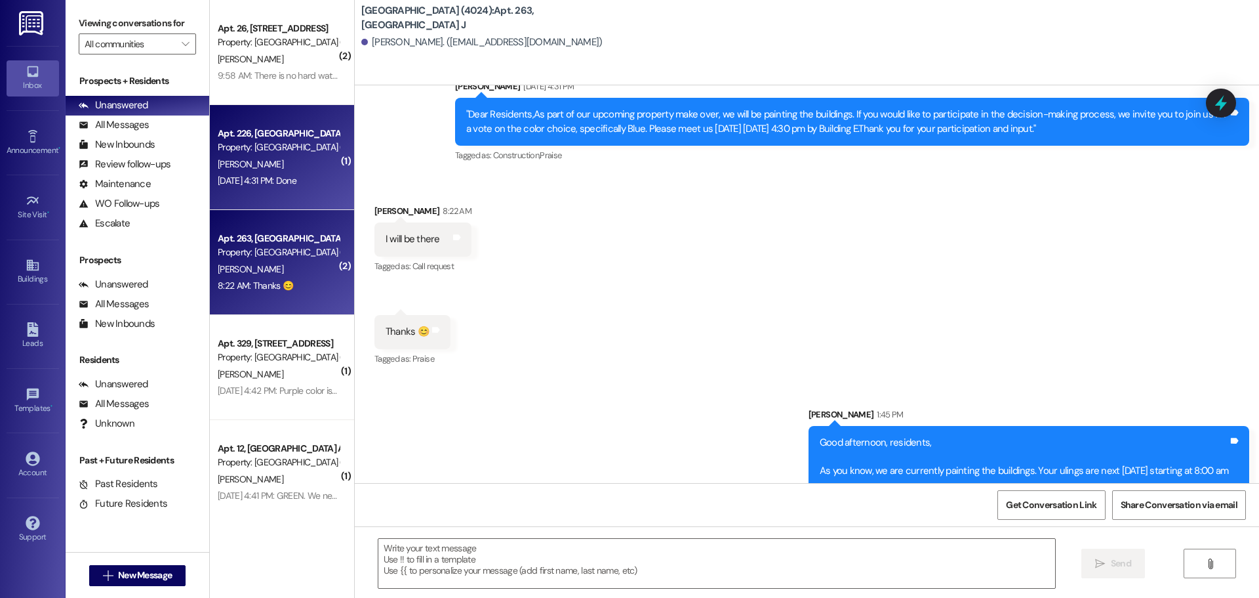
click at [277, 179] on div "[DATE] 4:31 PM: Done [DATE] 4:31 PM: Done" at bounding box center [257, 180] width 79 height 12
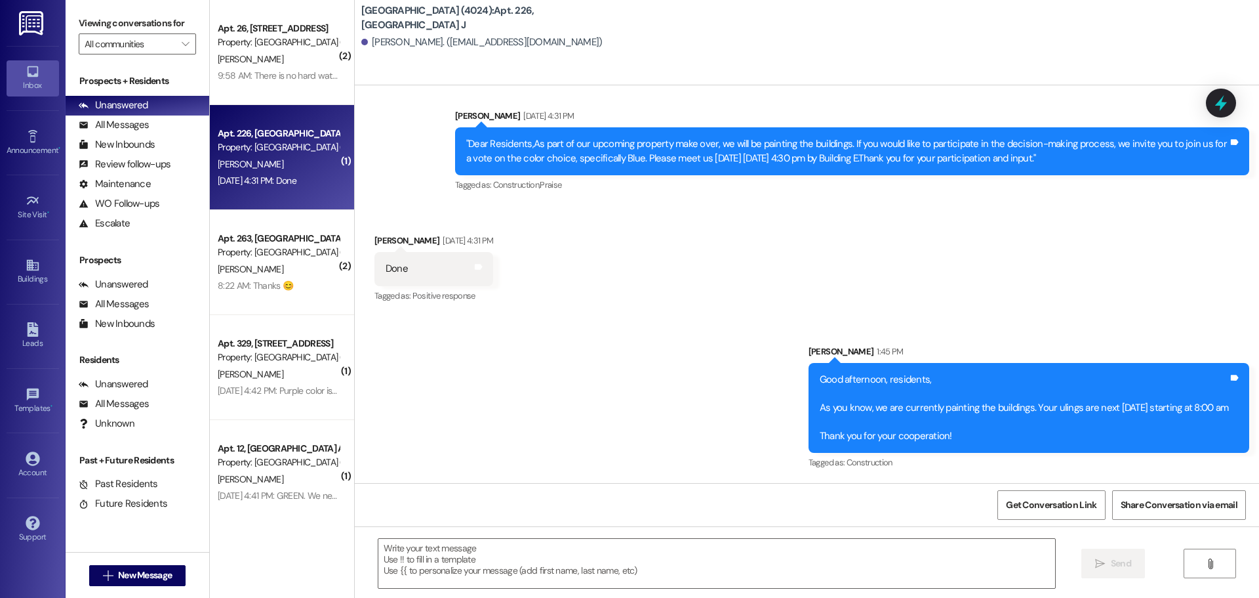
scroll to position [15470, 0]
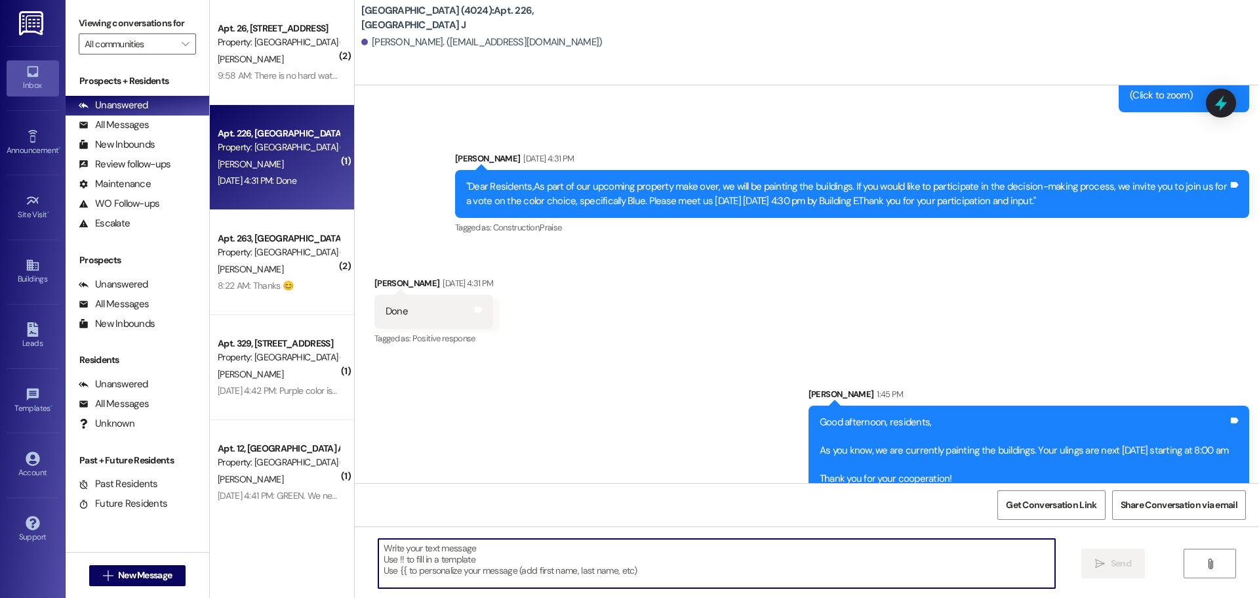
click at [493, 552] on textarea at bounding box center [716, 563] width 677 height 49
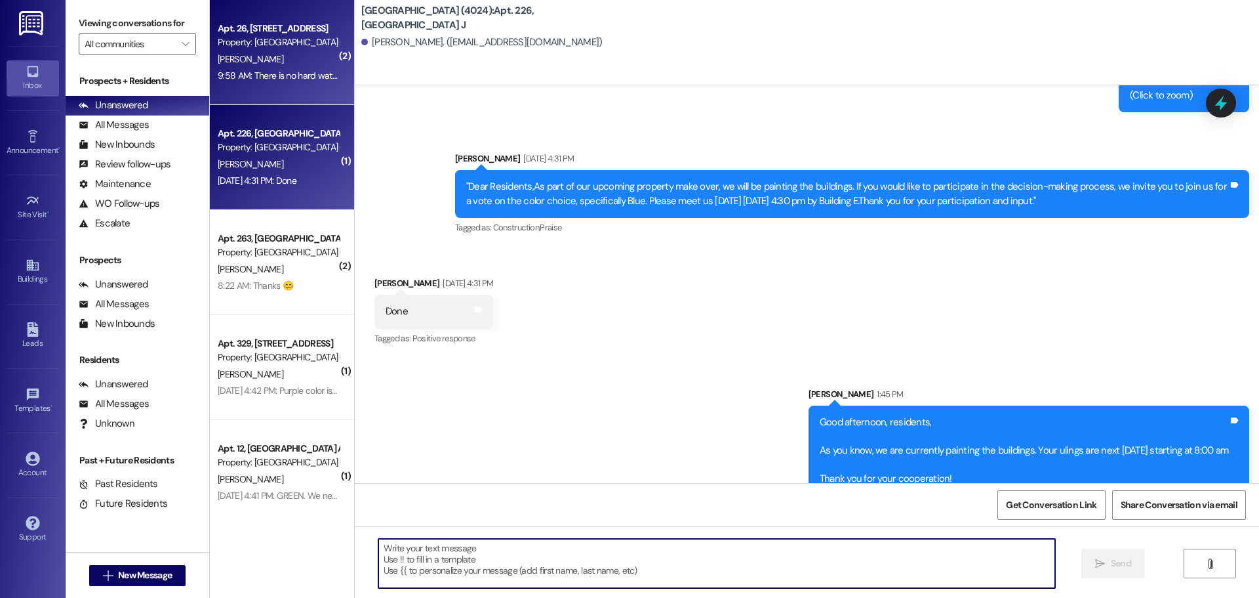
click at [262, 77] on div "9:58 AM: There is no hard water at the building B 9:58 AM: There is no hard wat…" at bounding box center [311, 76] width 186 height 12
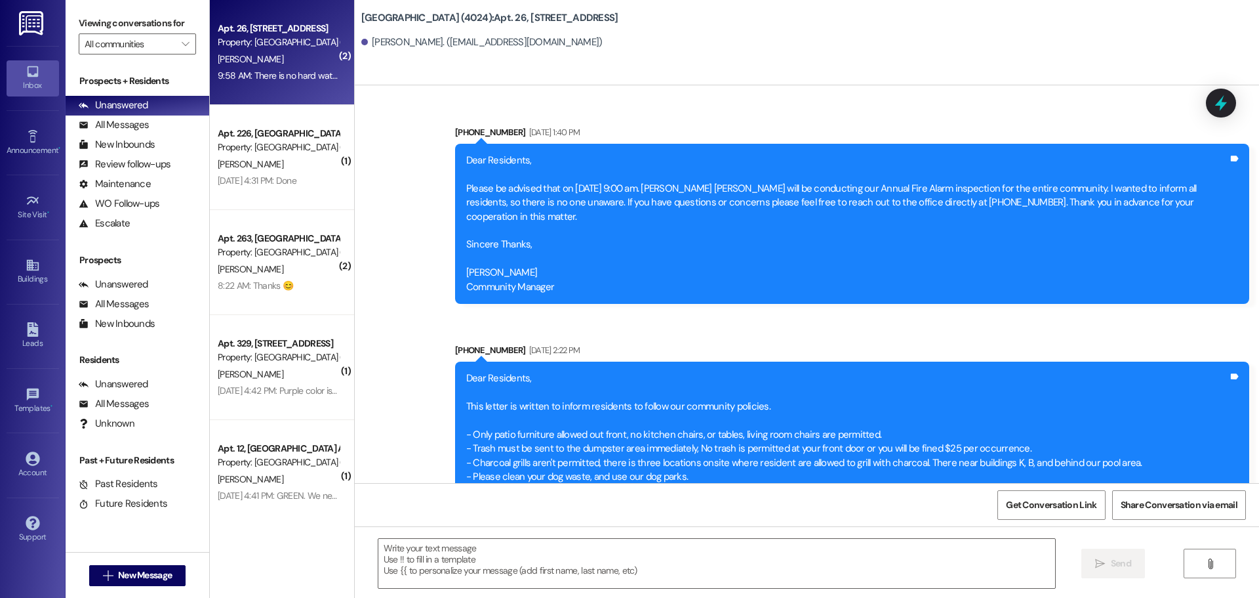
scroll to position [42768, 0]
